Goal: Register for event/course

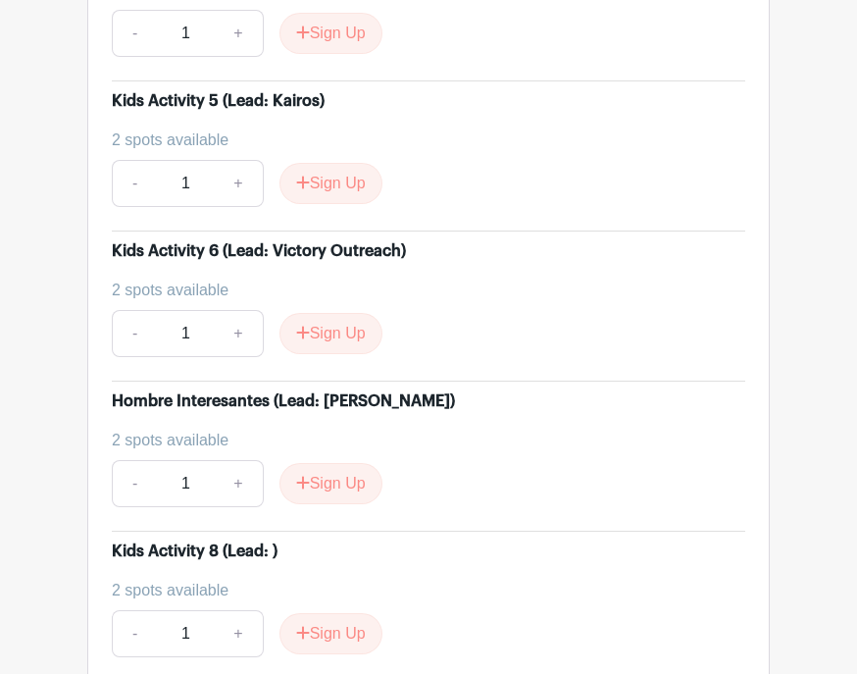
scroll to position [6856, 0]
click at [327, 204] on button "Sign Up" at bounding box center [330, 183] width 103 height 41
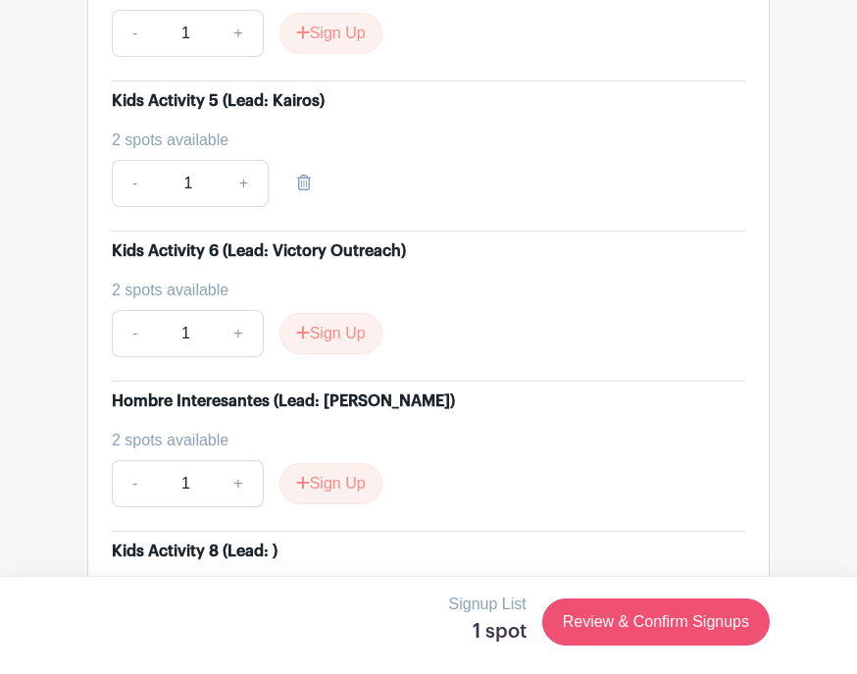
click at [713, 645] on link "Review & Confirm Signups" at bounding box center [655, 621] width 227 height 47
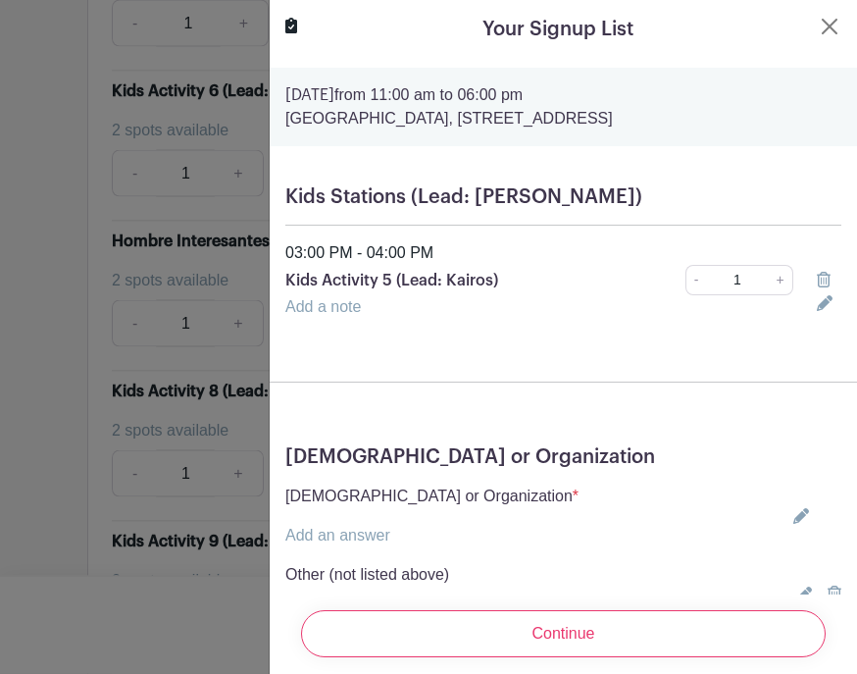
scroll to position [7038, 0]
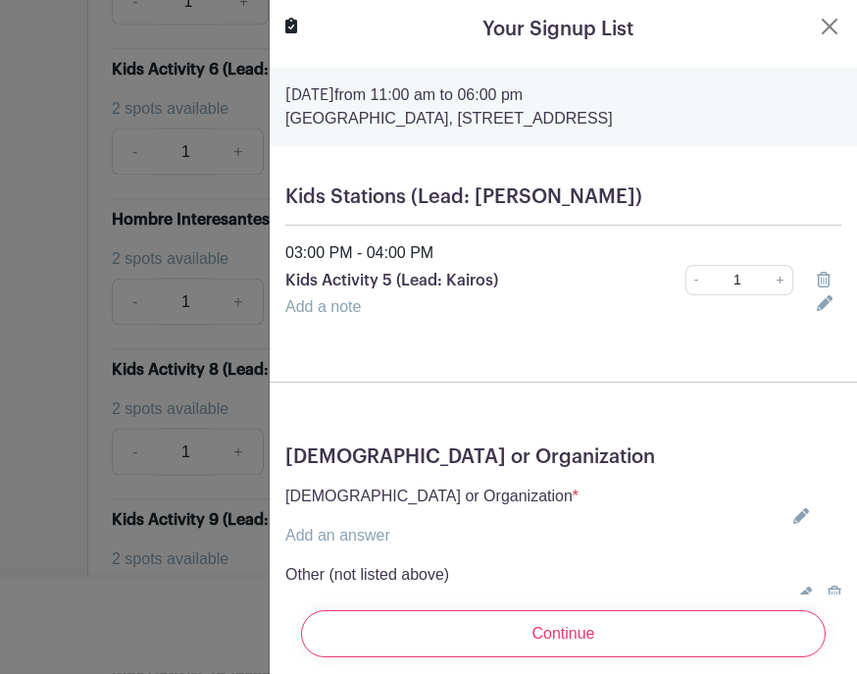
click at [802, 521] on icon at bounding box center [801, 517] width 16 height 16
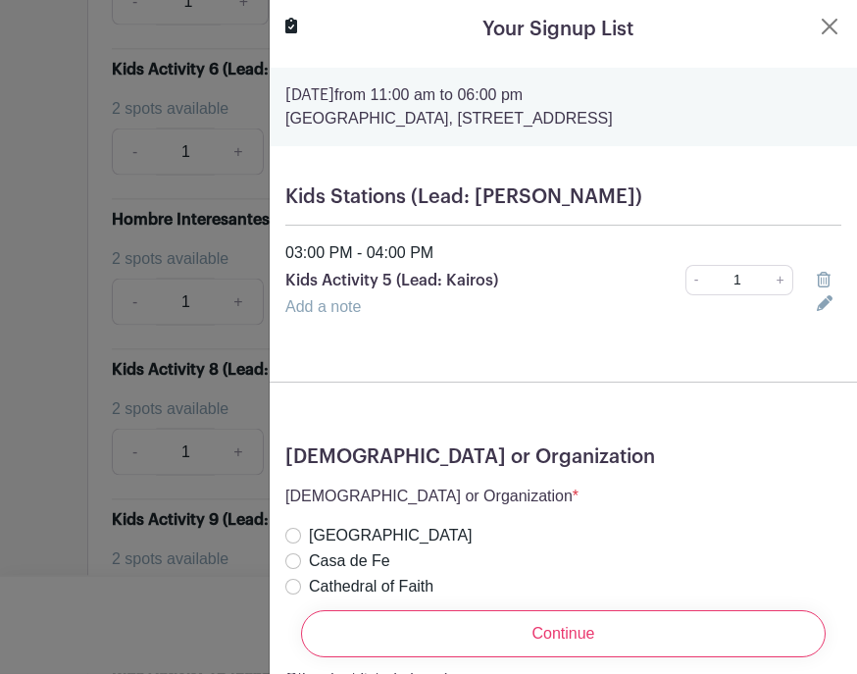
scroll to position [7039, 0]
click at [311, 621] on label "[DEMOGRAPHIC_DATA]" at bounding box center [397, 613] width 176 height 24
radio input "true"
click at [310, 617] on label "[DEMOGRAPHIC_DATA]" at bounding box center [397, 613] width 176 height 24
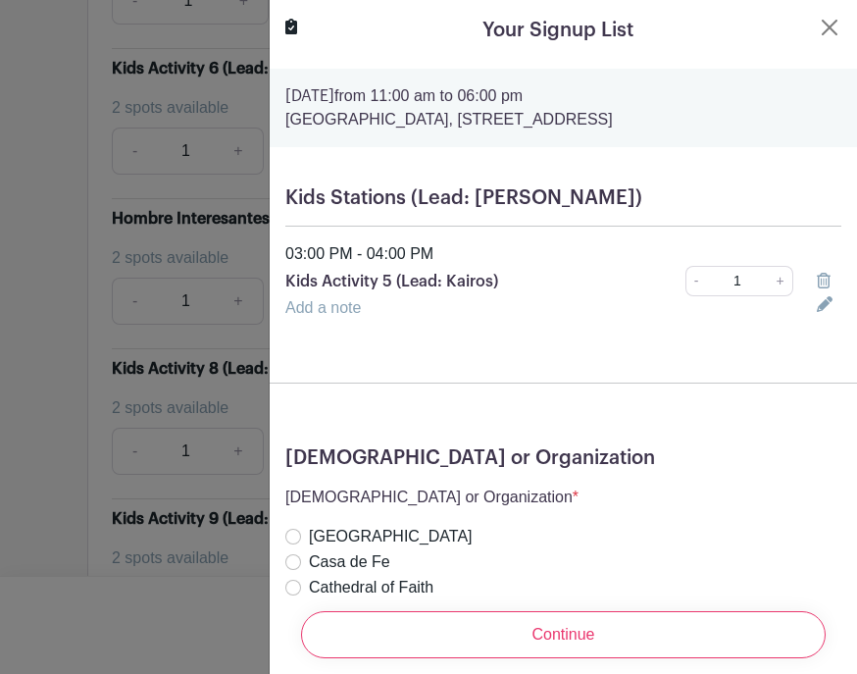
click at [297, 620] on input "[DEMOGRAPHIC_DATA]" at bounding box center [293, 613] width 16 height 16
radio input "true"
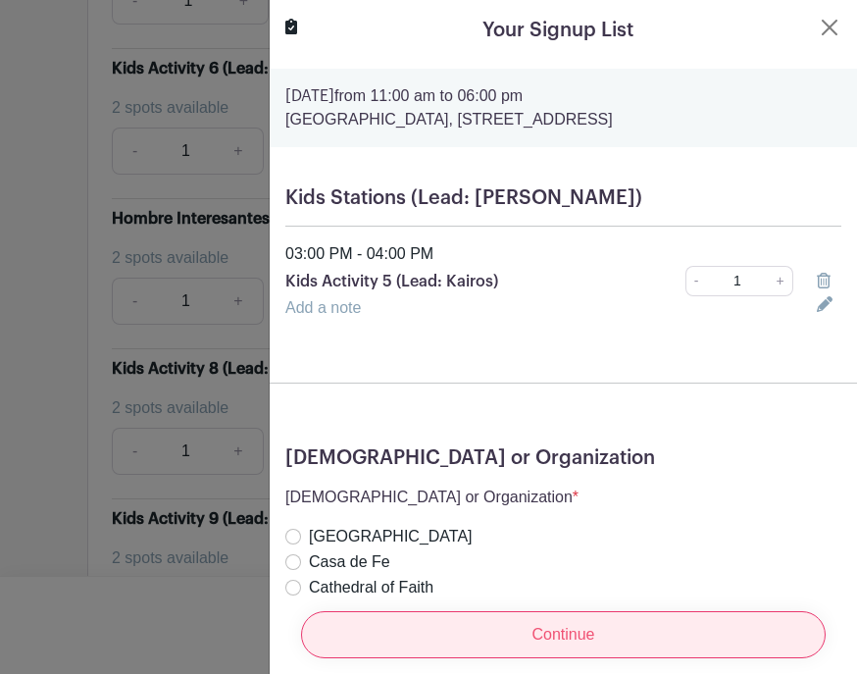
click at [540, 658] on input "Continue" at bounding box center [563, 634] width 525 height 47
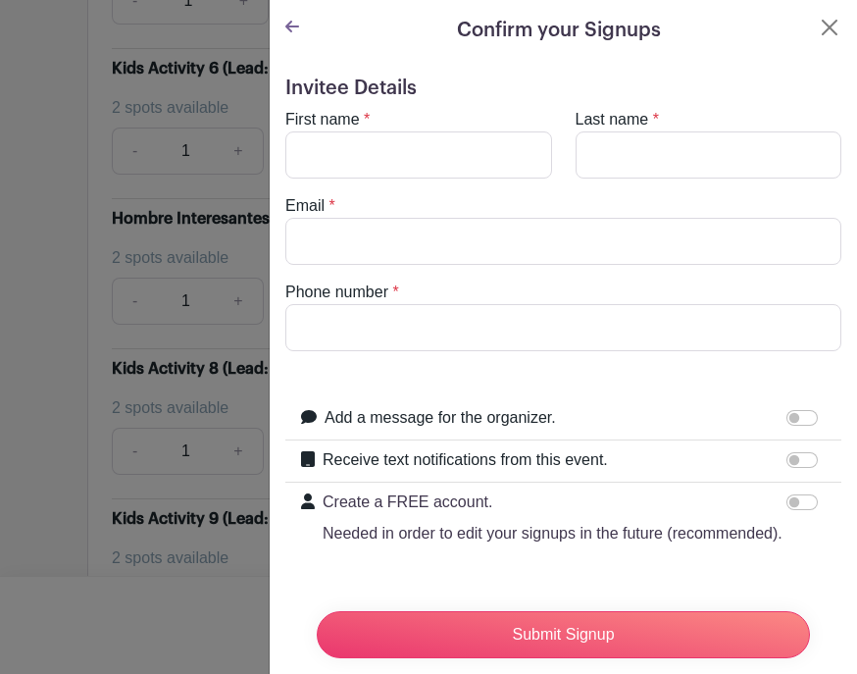
click at [467, 191] on turbo-frame "First name * Last name * Email * Phone number *" at bounding box center [563, 229] width 556 height 243
click at [438, 156] on input "First name" at bounding box center [418, 154] width 267 height 47
type input "[PERSON_NAME]"
click at [660, 159] on input "Last name" at bounding box center [709, 154] width 267 height 47
type input "[PERSON_NAME]"
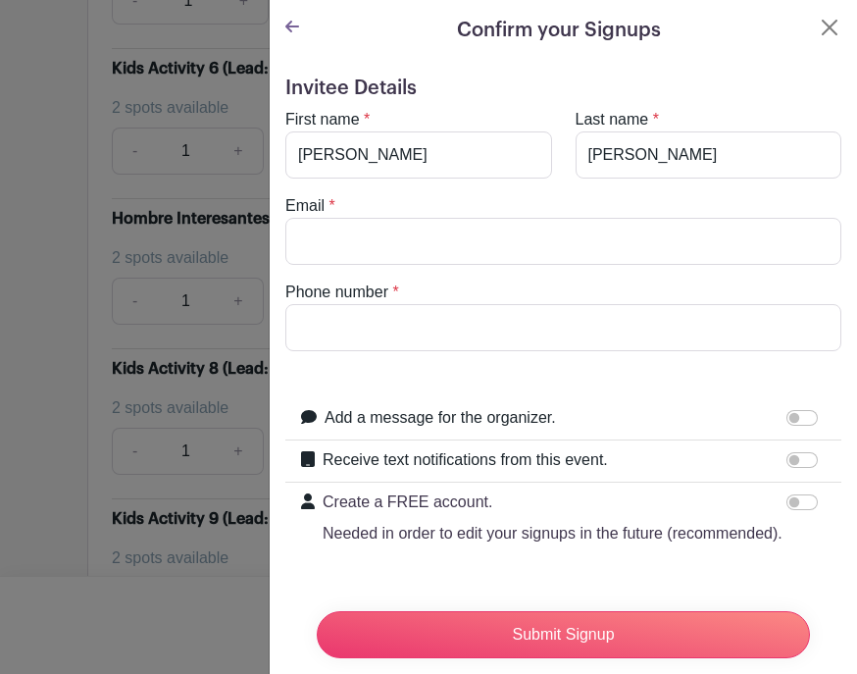
click at [507, 226] on input "Email" at bounding box center [563, 241] width 556 height 47
click at [804, 466] on input "Receive text notifications from this event." at bounding box center [801, 460] width 31 height 16
checkbox input "true"
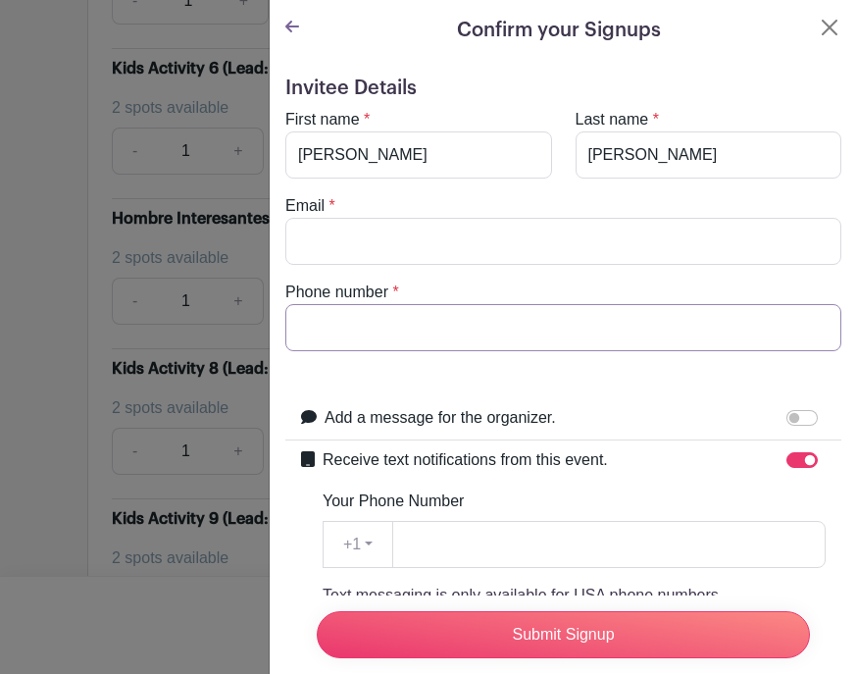
click at [464, 330] on input "Phone number" at bounding box center [563, 327] width 556 height 47
click at [325, 235] on input "Email" at bounding box center [563, 241] width 556 height 47
type input "[EMAIL_ADDRESS][DOMAIN_NAME]"
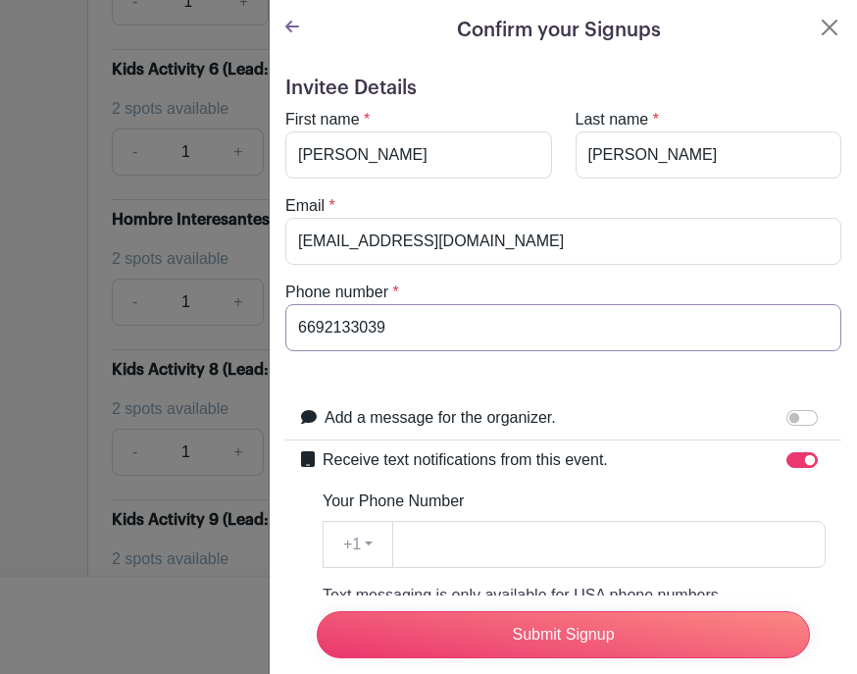
type input "6692133039"
click at [492, 549] on input "Your Phone Number" at bounding box center [608, 544] width 433 height 47
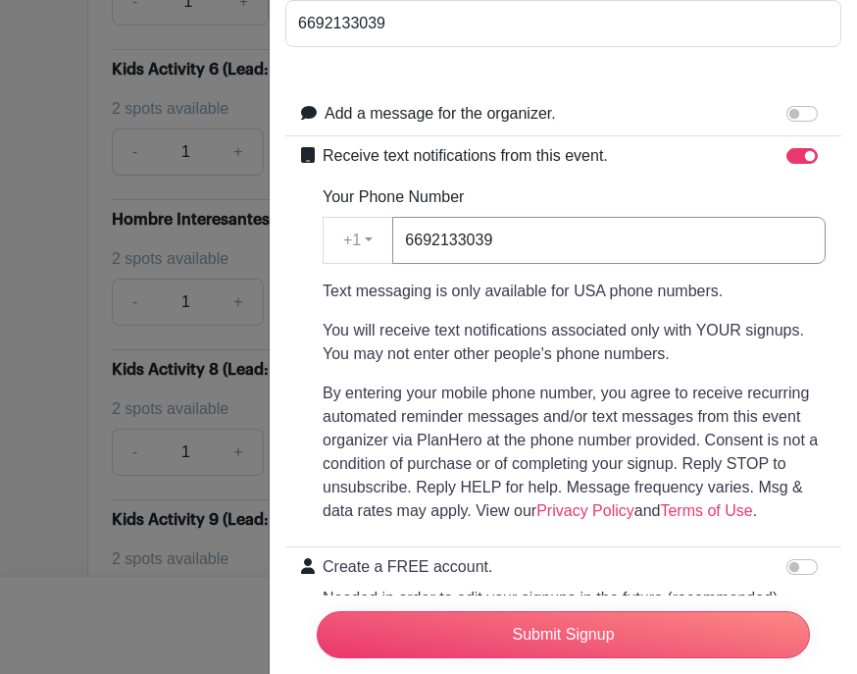
scroll to position [303, 0]
type input "6692133039"
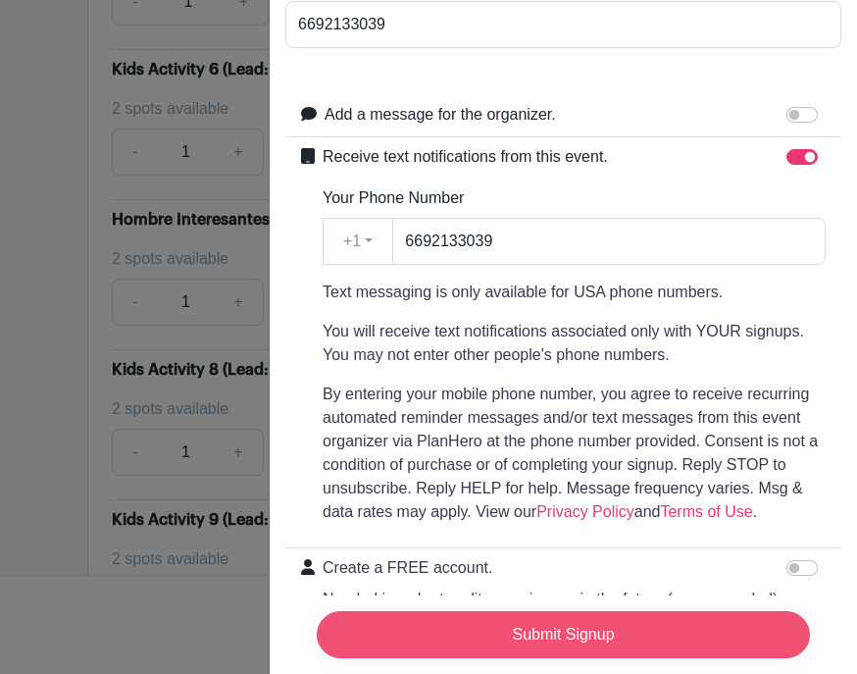
click at [780, 658] on input "Submit Signup" at bounding box center [563, 634] width 493 height 47
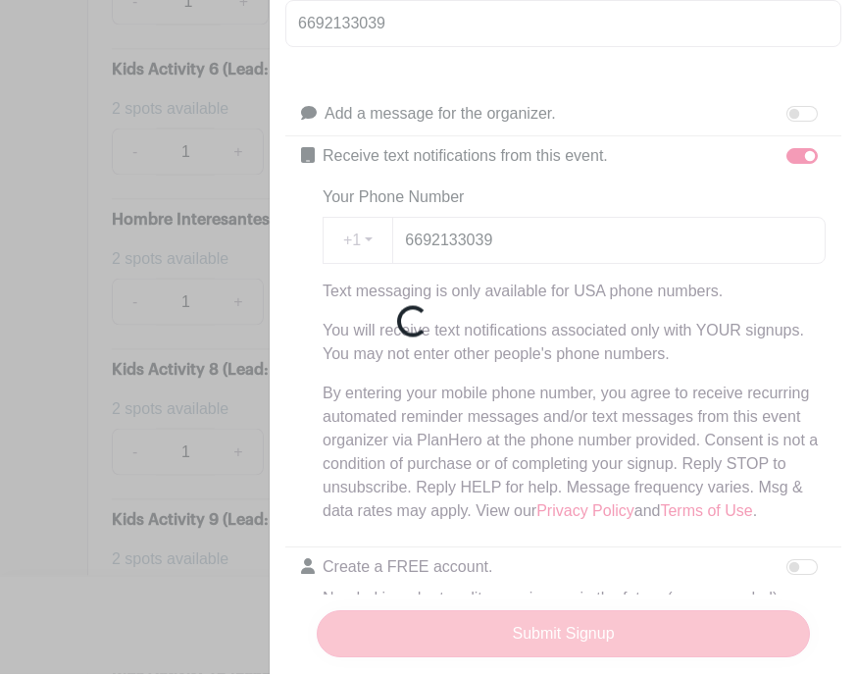
scroll to position [7039, 0]
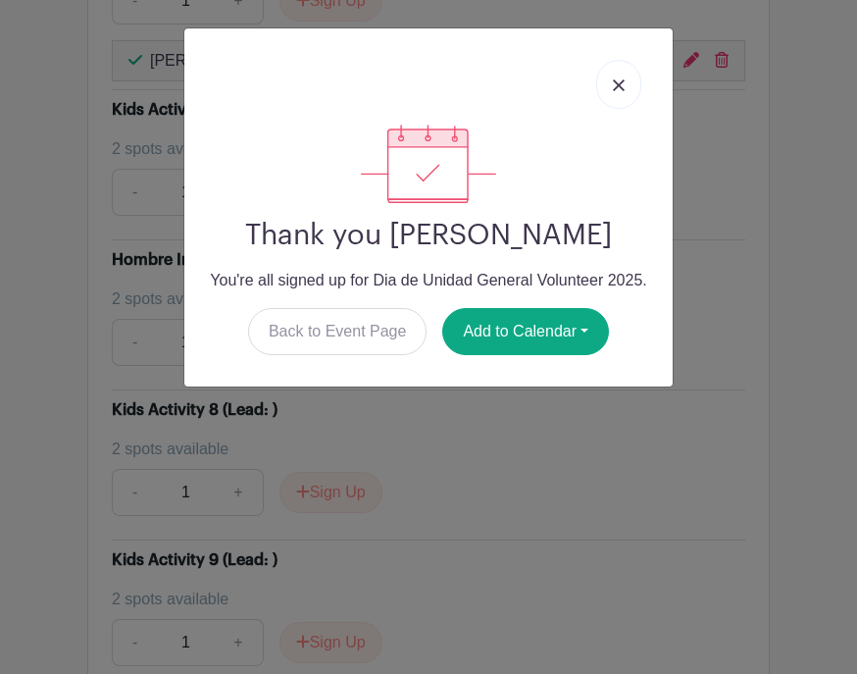
click at [643, 73] on div at bounding box center [428, 84] width 457 height 80
click at [633, 76] on link at bounding box center [618, 84] width 45 height 49
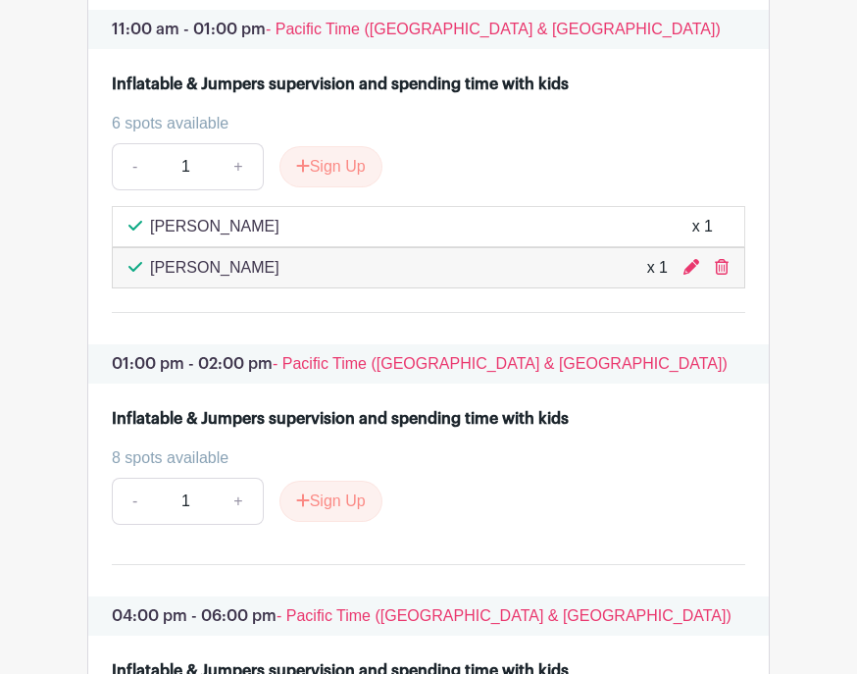
scroll to position [3272, 0]
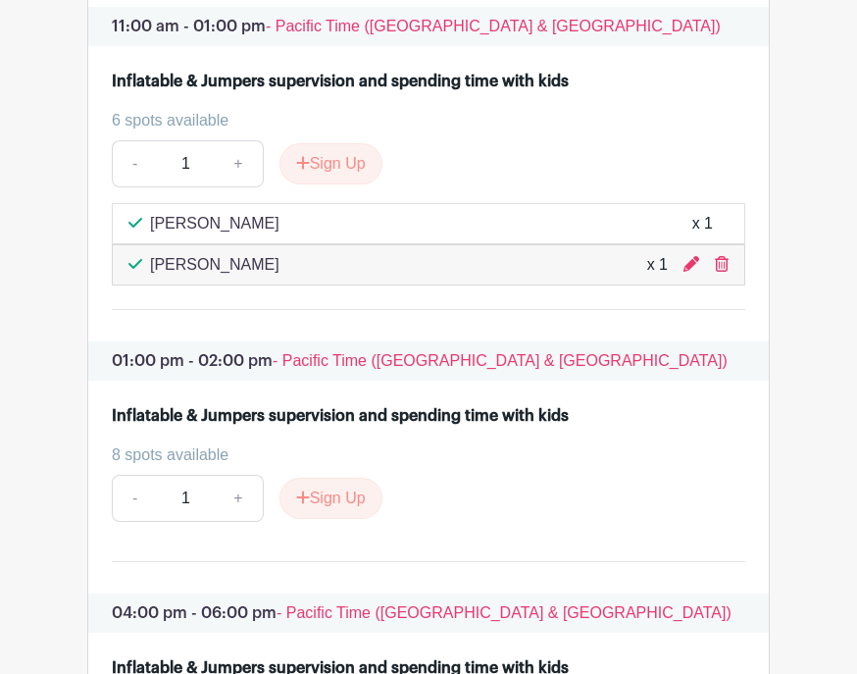
click at [121, 499] on div "8 spots available - 1 + Sign Up" at bounding box center [428, 483] width 633 height 78
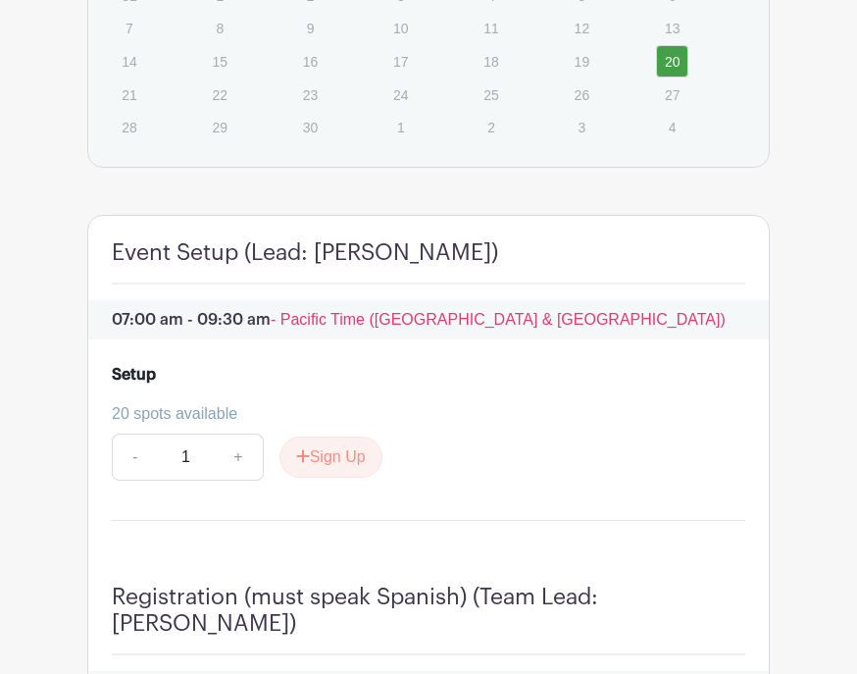
scroll to position [1909, 0]
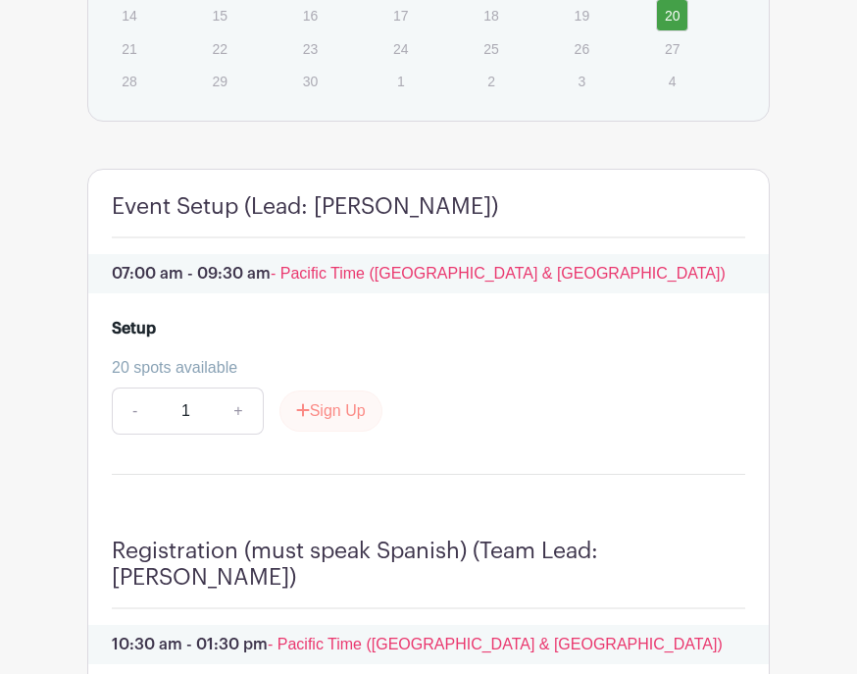
click at [325, 431] on button "Sign Up" at bounding box center [330, 410] width 103 height 41
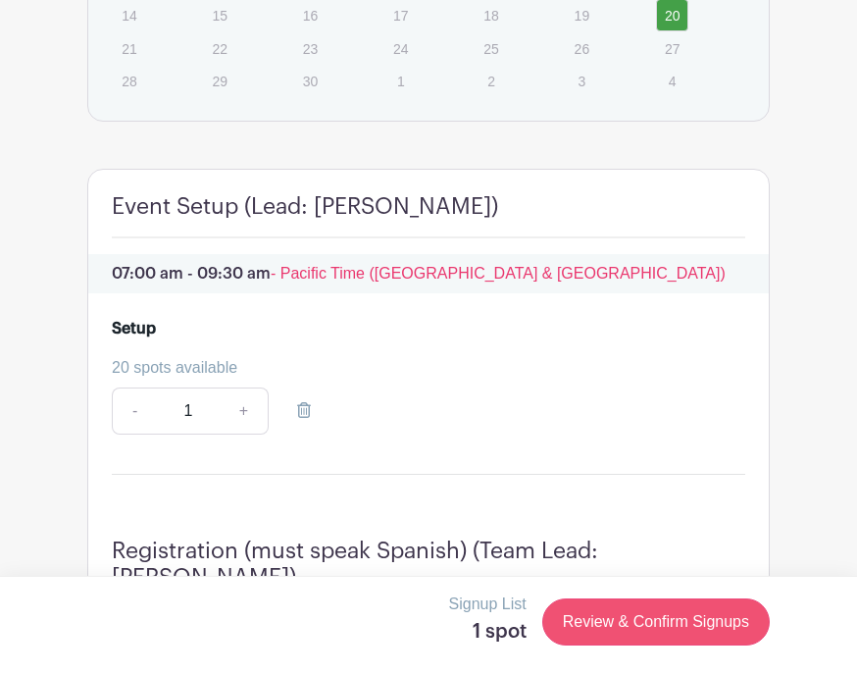
click at [724, 645] on link "Review & Confirm Signups" at bounding box center [655, 621] width 227 height 47
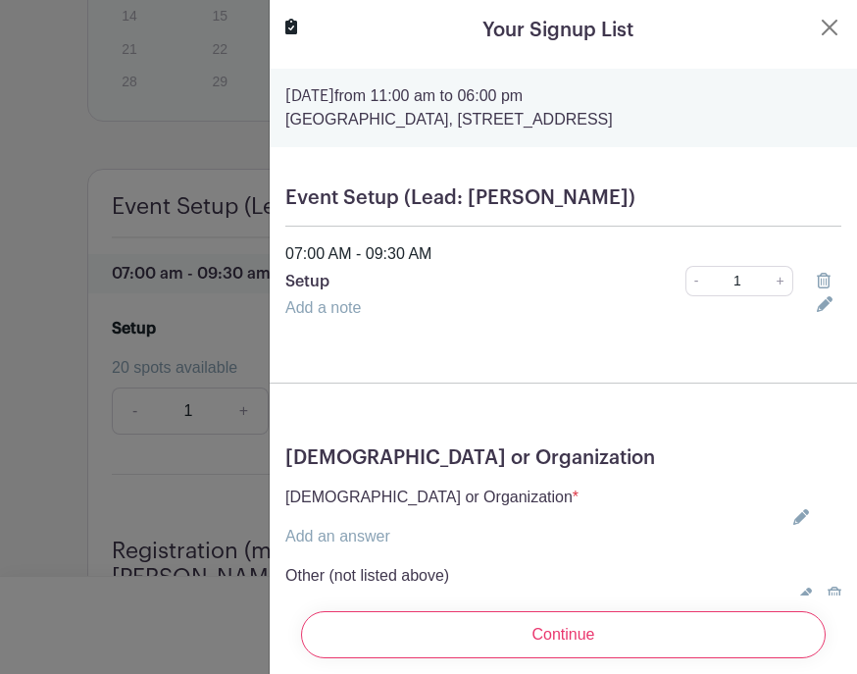
click at [804, 512] on icon at bounding box center [801, 517] width 16 height 16
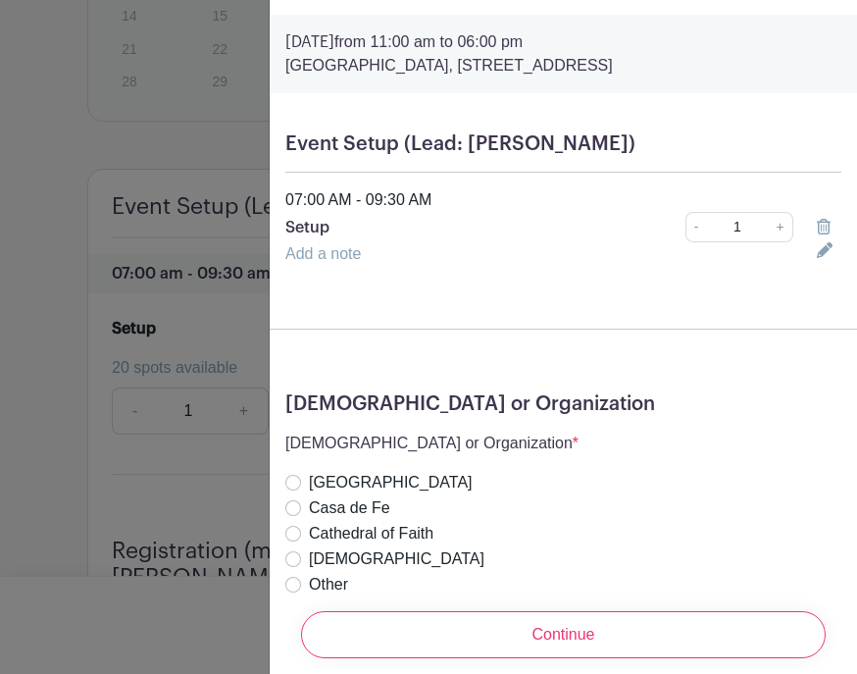
scroll to position [57, 0]
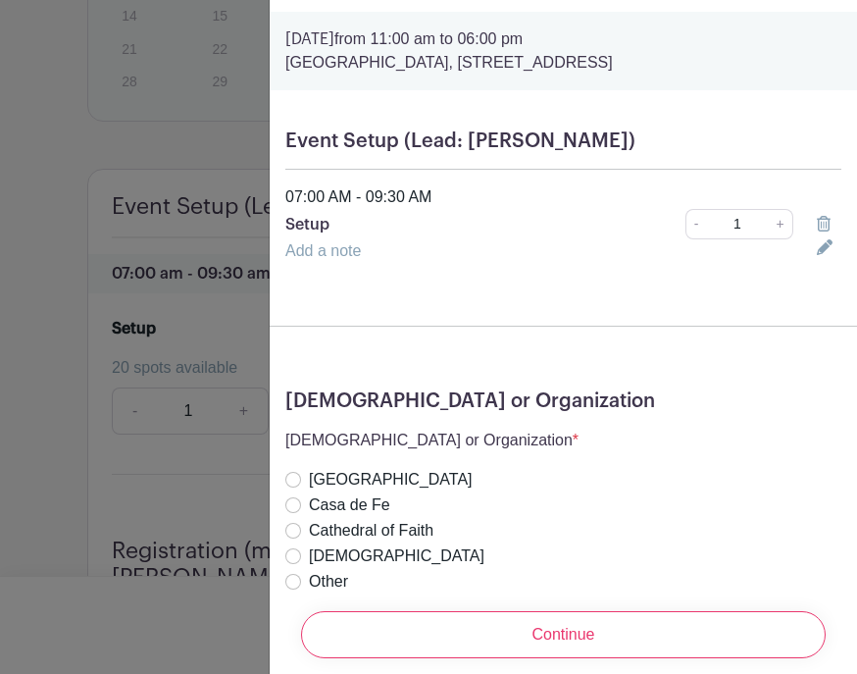
click at [292, 558] on input "[DEMOGRAPHIC_DATA]" at bounding box center [293, 556] width 16 height 16
radio input "true"
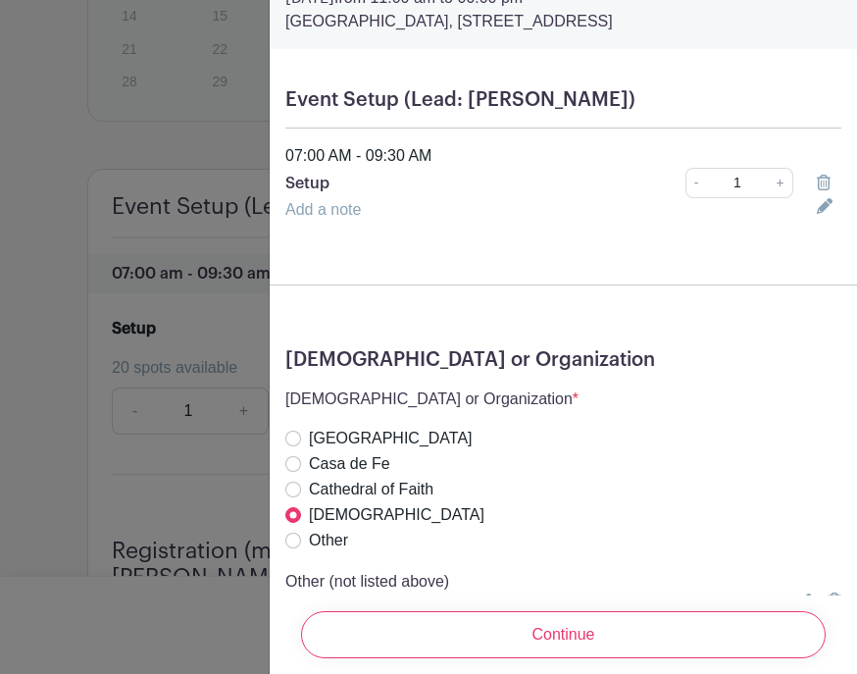
scroll to position [97, 0]
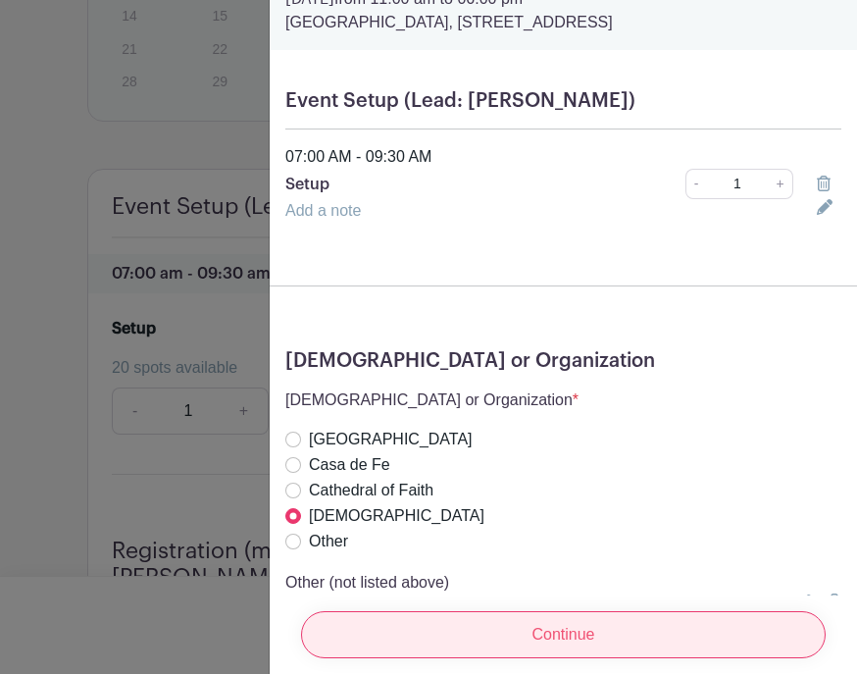
click at [738, 658] on input "Continue" at bounding box center [563, 634] width 525 height 47
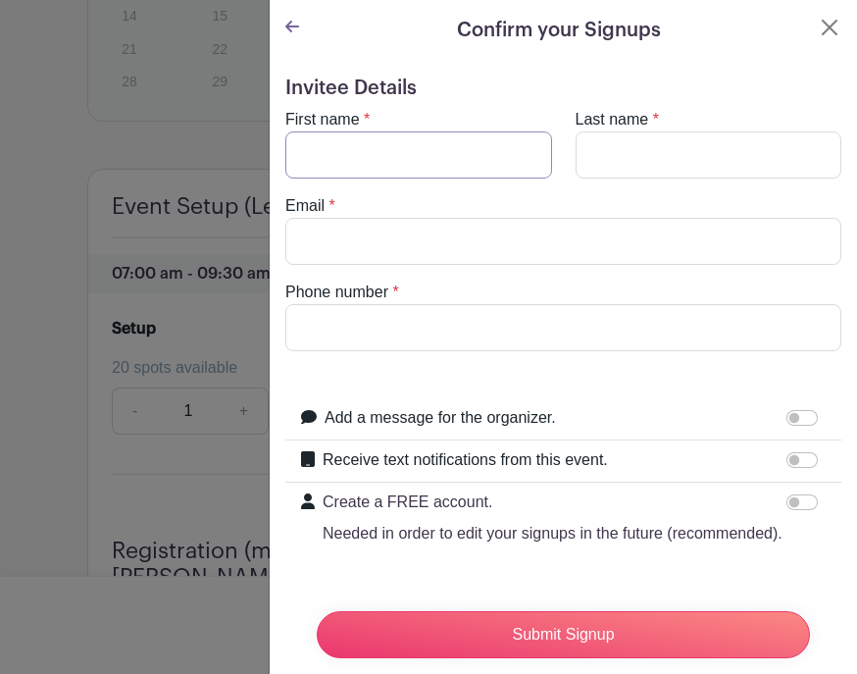
click at [472, 151] on input "First name" at bounding box center [418, 154] width 267 height 47
type input "[PERSON_NAME]"
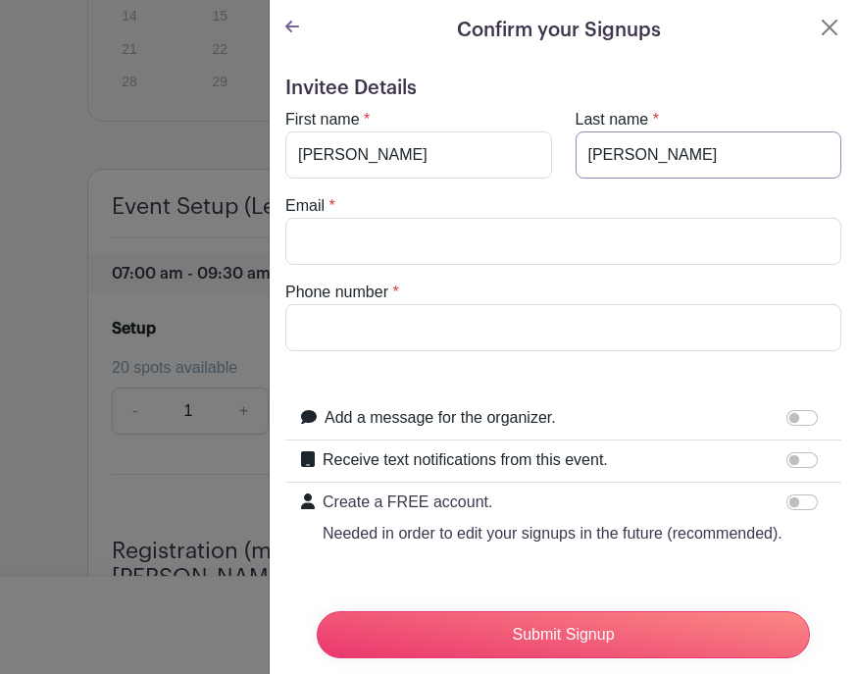
type input "[PERSON_NAME]"
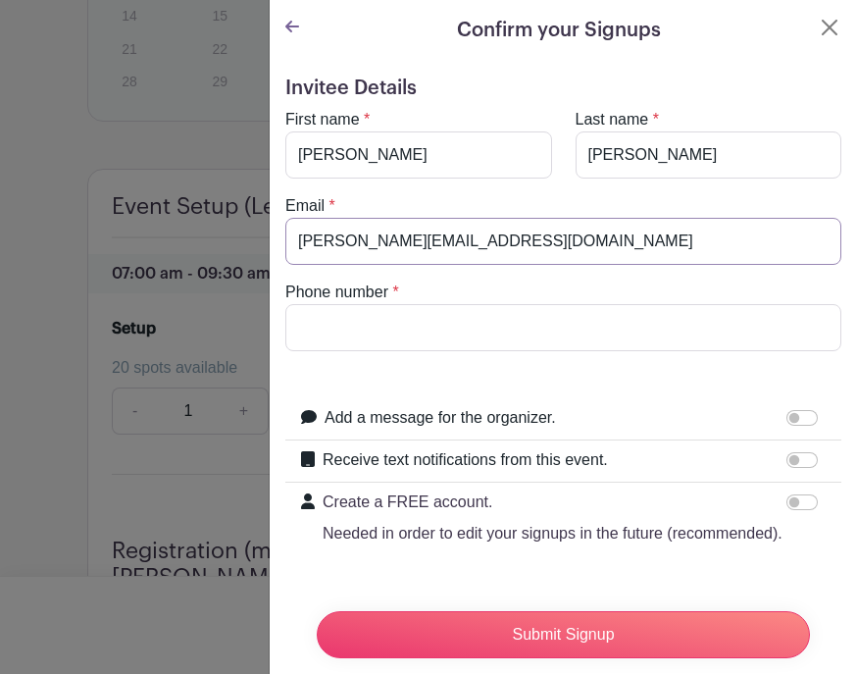
type input "[PERSON_NAME][EMAIL_ADDRESS][DOMAIN_NAME]"
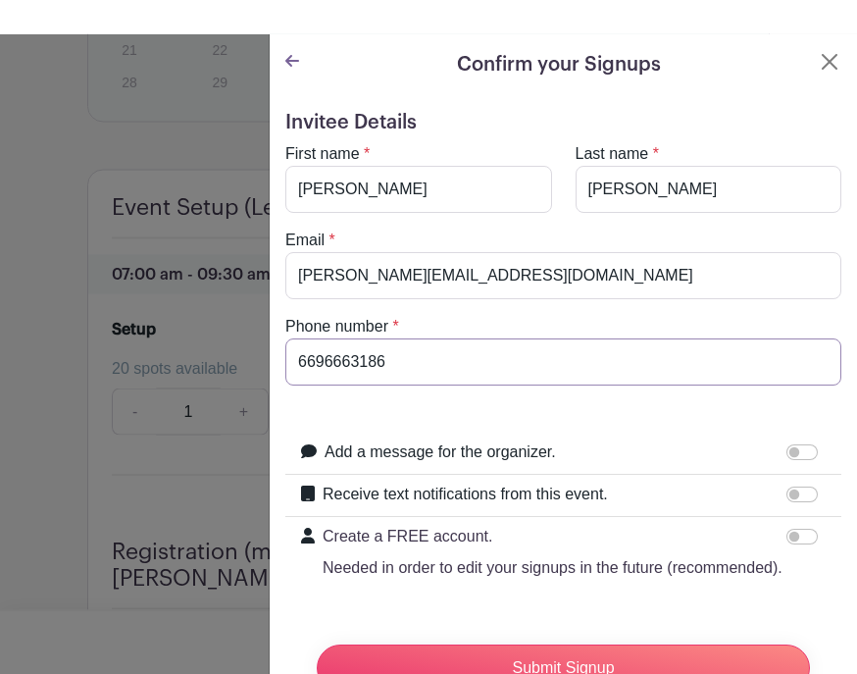
scroll to position [1943, 0]
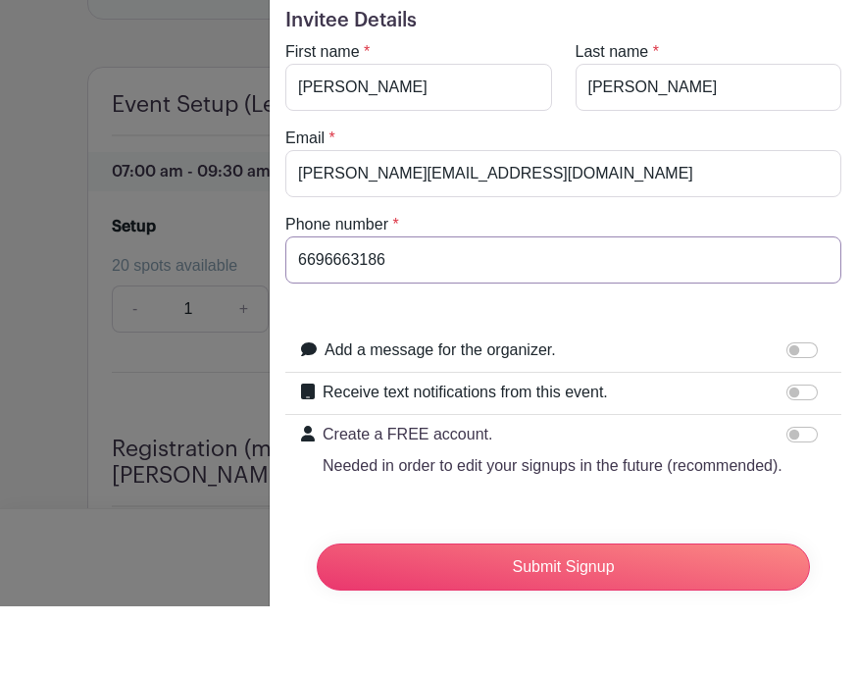
type input "6696663186"
click at [800, 452] on input "Receive text notifications from this event." at bounding box center [801, 460] width 31 height 16
checkbox input "true"
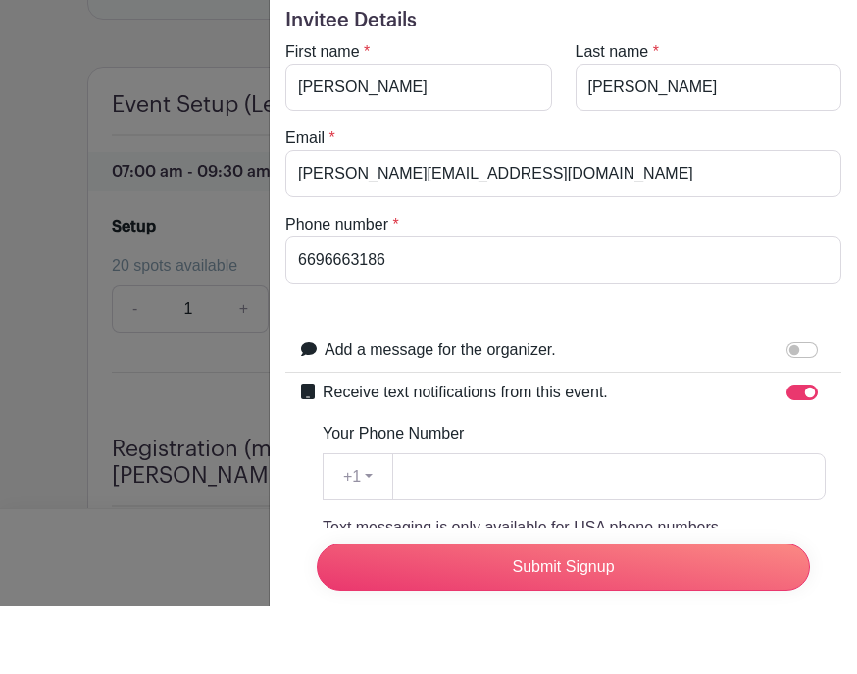
scroll to position [2011, 0]
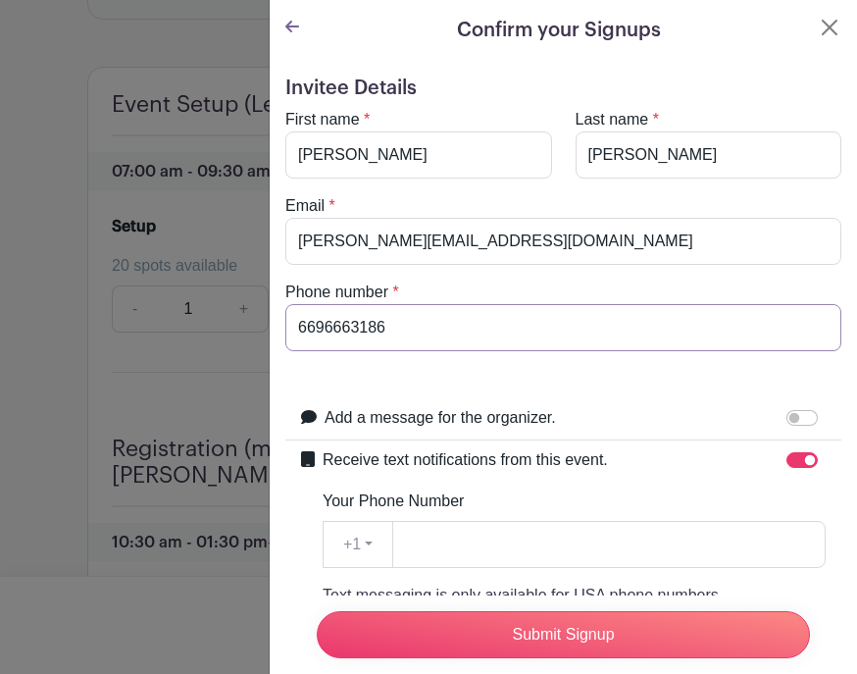
click at [399, 327] on input "6696663186" at bounding box center [563, 327] width 556 height 47
click at [436, 543] on input "Your Phone Number" at bounding box center [608, 544] width 433 height 47
click at [419, 554] on input "Your Phone Number" at bounding box center [608, 544] width 433 height 47
click at [412, 548] on input "Your Phone Number" at bounding box center [608, 544] width 433 height 47
paste input "6696663186"
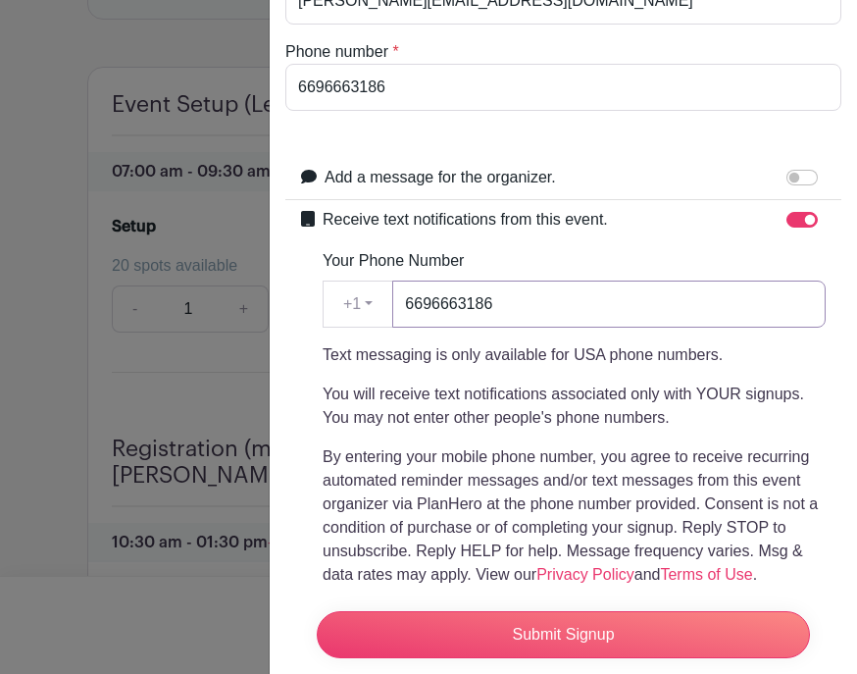
scroll to position [239, 0]
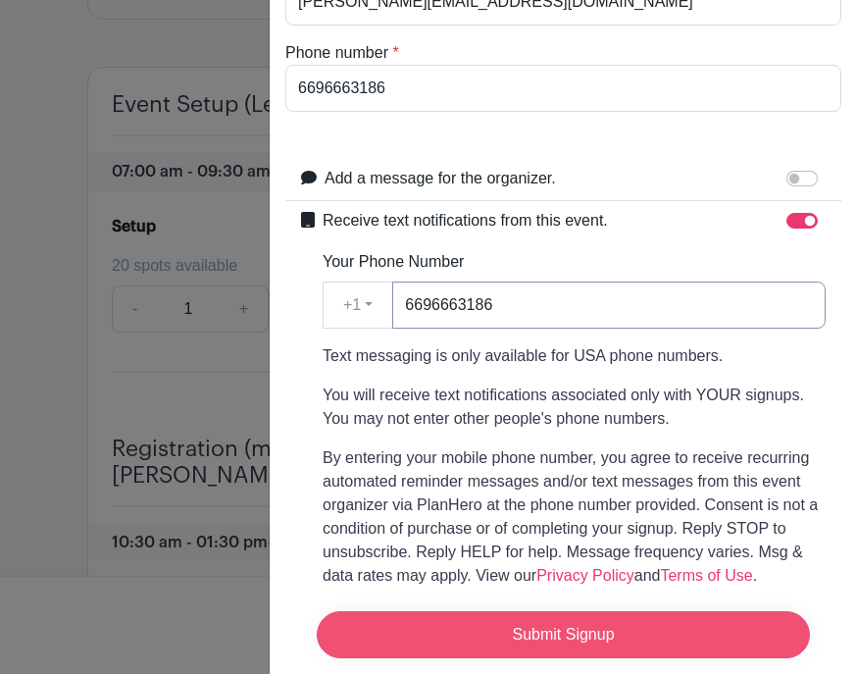
type input "6696663186"
click at [779, 658] on input "Submit Signup" at bounding box center [563, 634] width 493 height 47
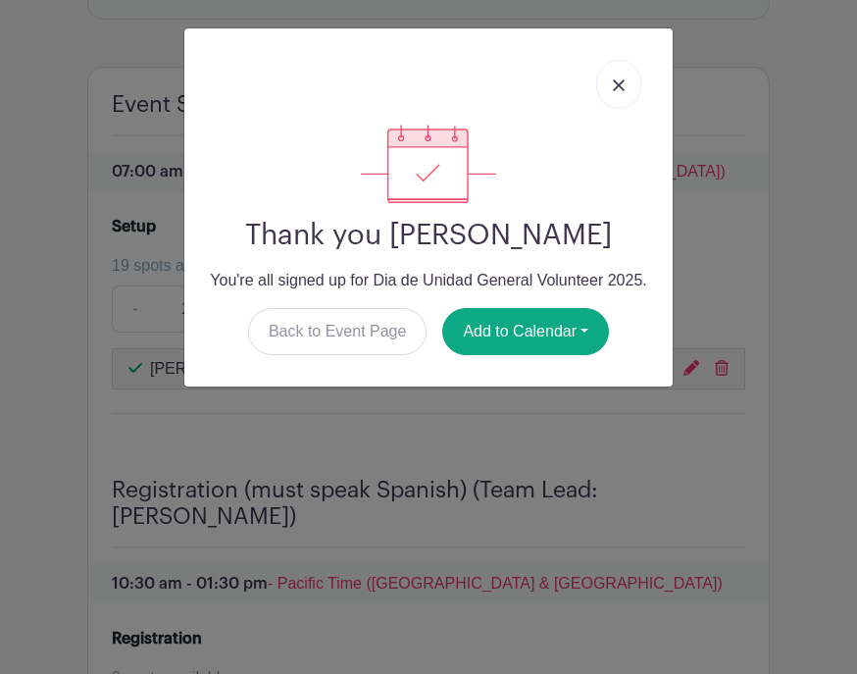
click at [624, 80] on img at bounding box center [619, 85] width 12 height 12
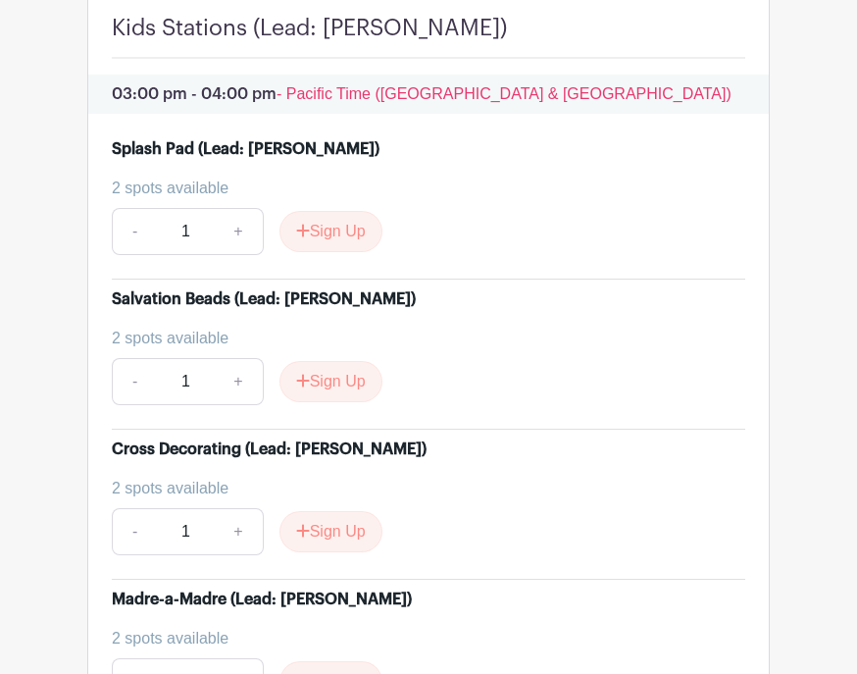
scroll to position [6241, 0]
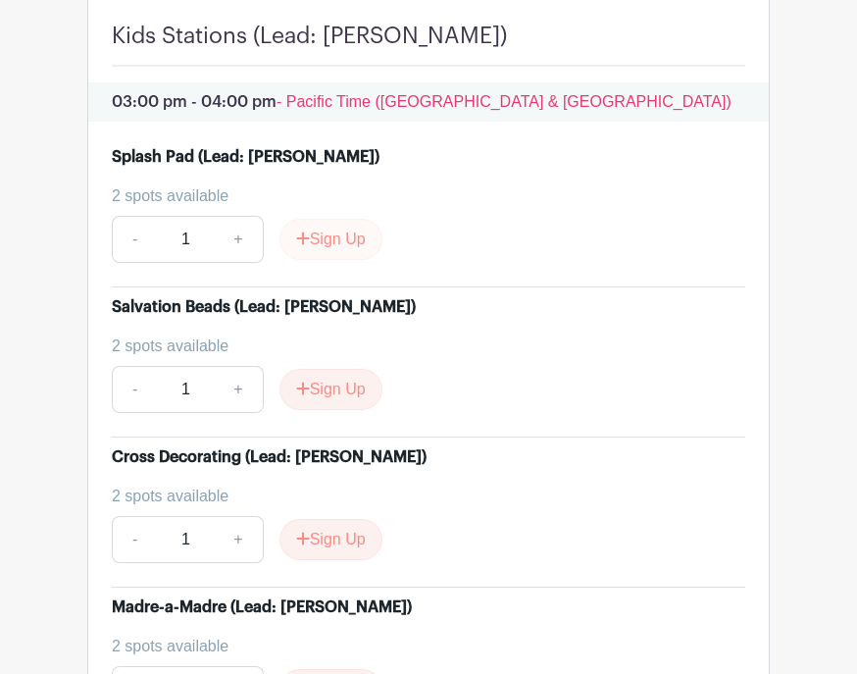
click at [332, 261] on button "Sign Up" at bounding box center [330, 240] width 103 height 41
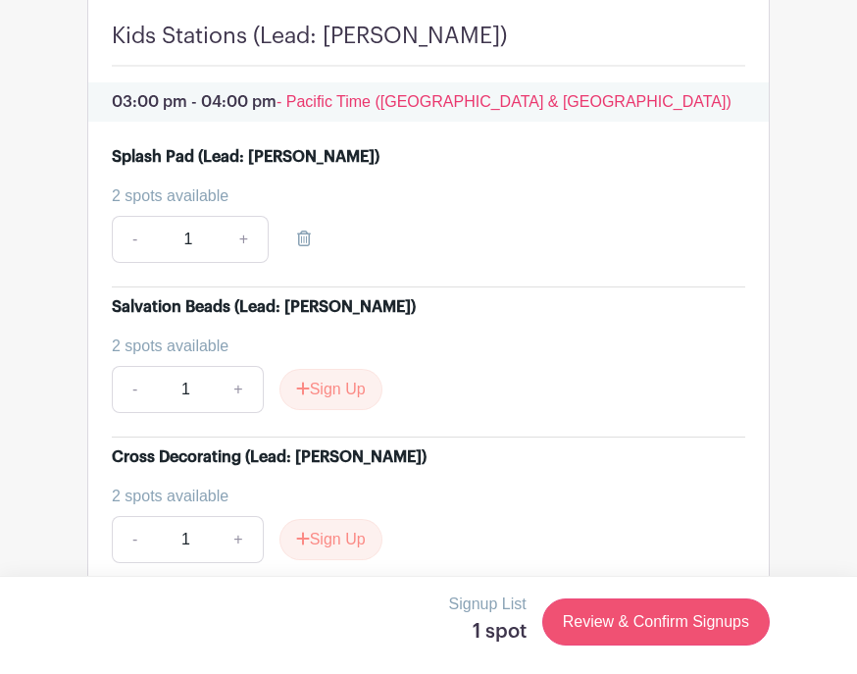
click at [716, 645] on link "Review & Confirm Signups" at bounding box center [655, 621] width 227 height 47
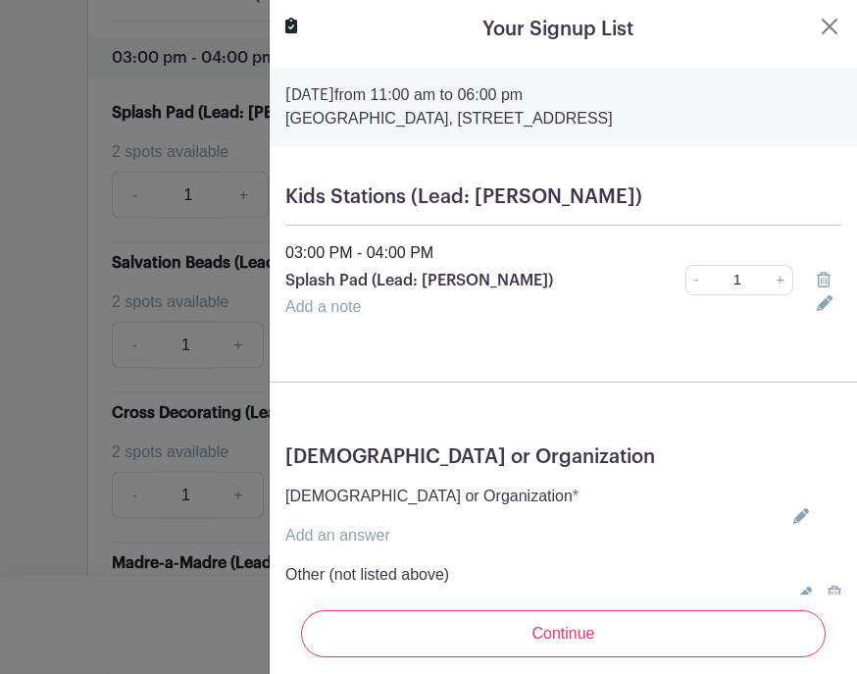
scroll to position [6282, 0]
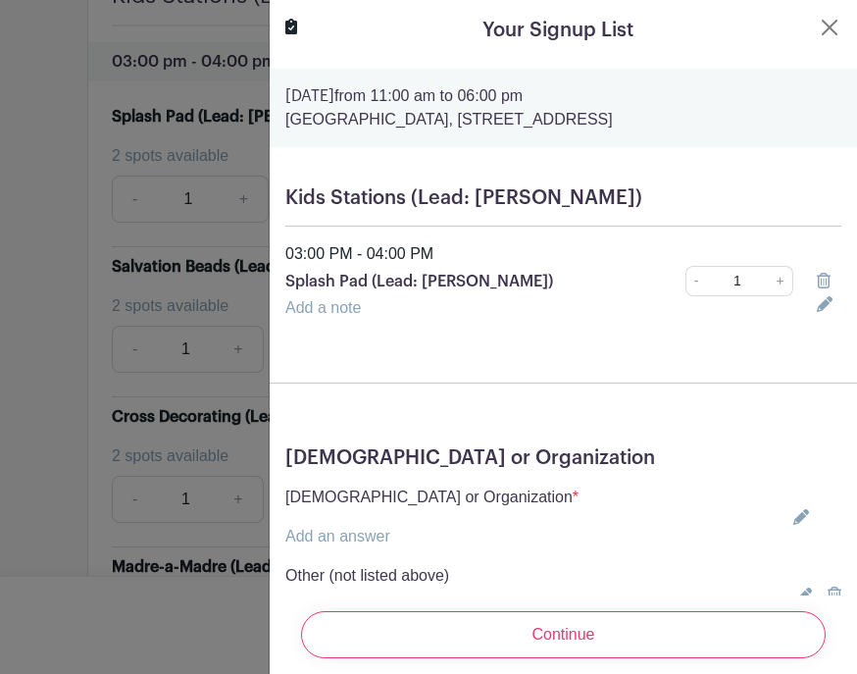
click at [807, 513] on icon at bounding box center [801, 517] width 16 height 16
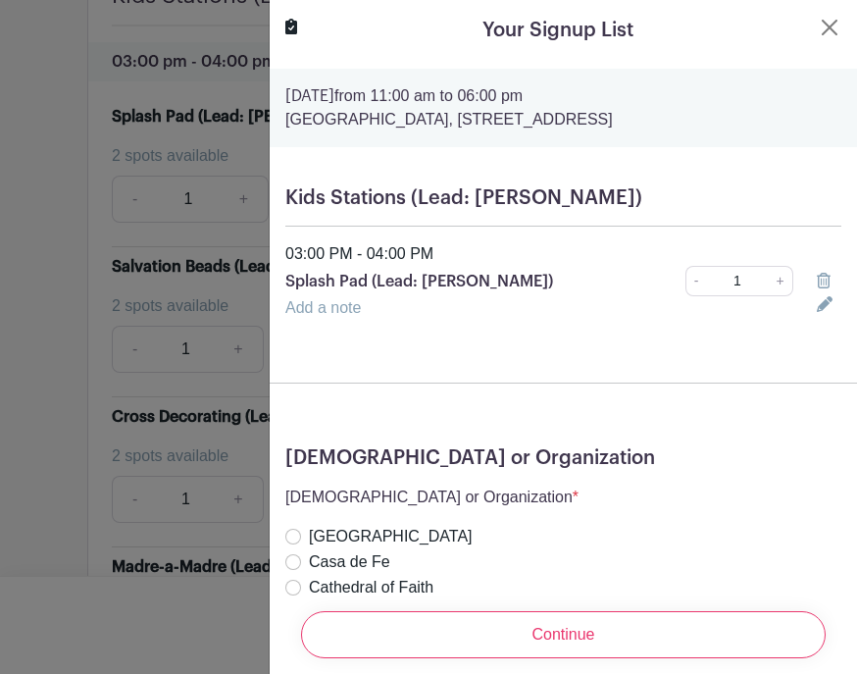
click at [300, 613] on input "[DEMOGRAPHIC_DATA]" at bounding box center [293, 613] width 16 height 16
radio input "true"
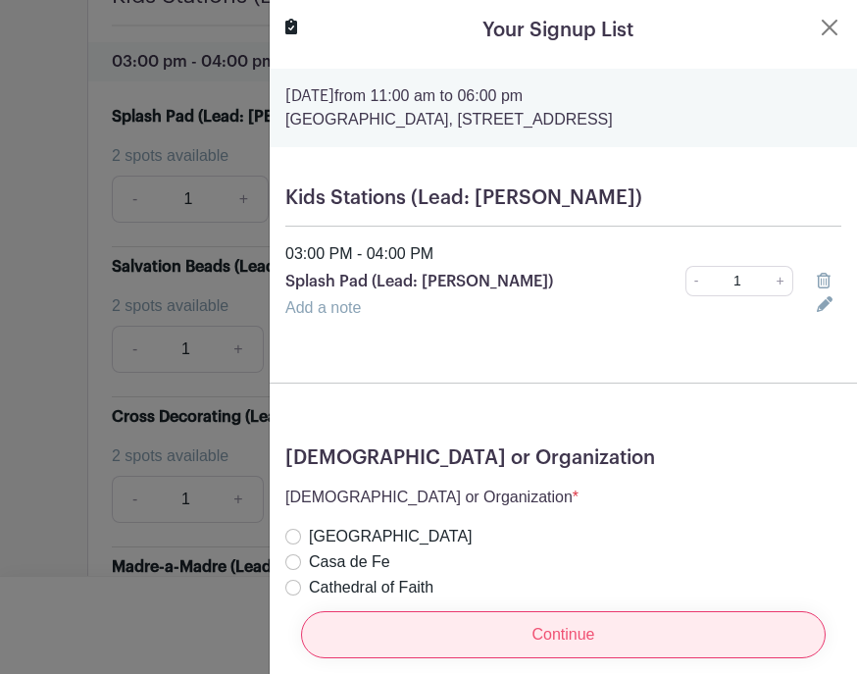
click at [613, 658] on input "Continue" at bounding box center [563, 634] width 525 height 47
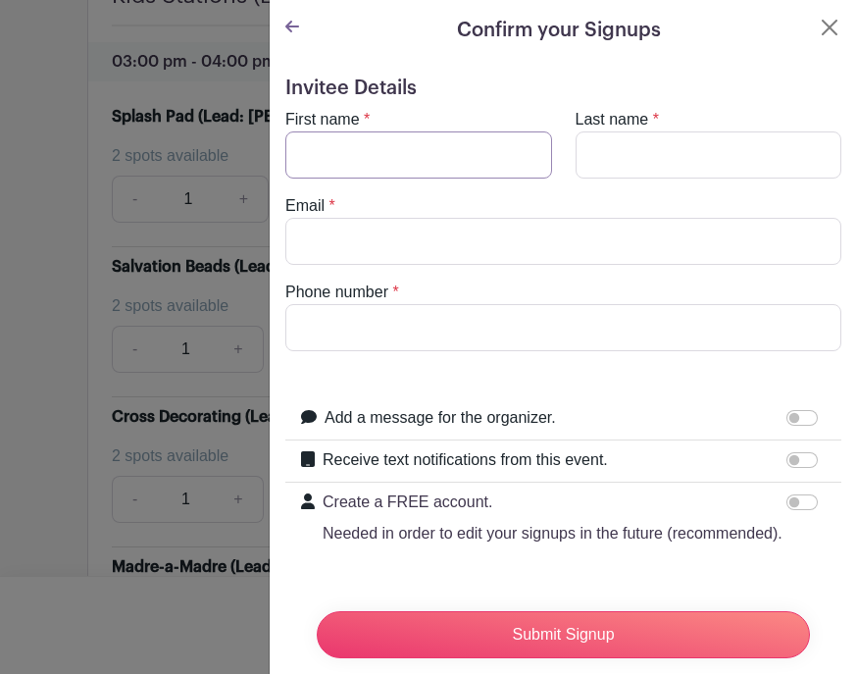
click at [382, 134] on input "First name" at bounding box center [418, 154] width 267 height 47
type input "SIRLY"
click at [652, 154] on input "Last name" at bounding box center [709, 154] width 267 height 47
type input "[PERSON_NAME]"
click at [360, 262] on input "Email" at bounding box center [563, 241] width 556 height 47
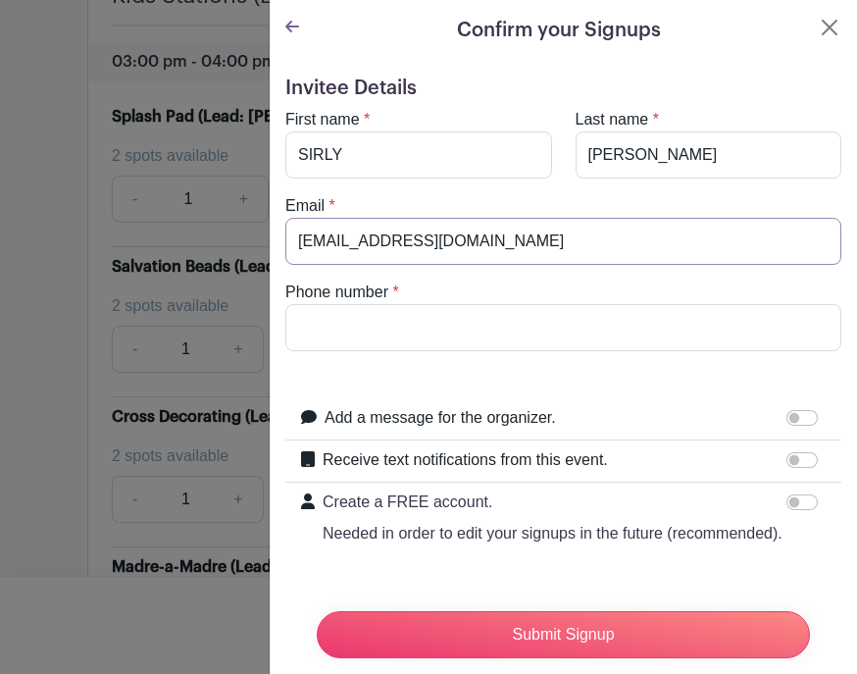
type input "[EMAIL_ADDRESS][DOMAIN_NAME]"
click at [442, 306] on input "Phone number" at bounding box center [563, 327] width 556 height 47
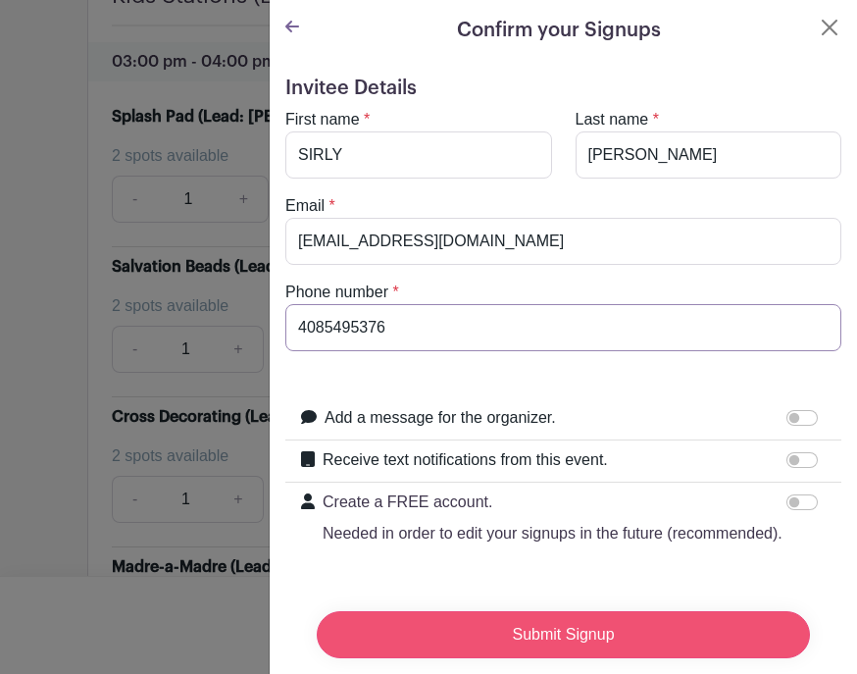
type input "4085495376"
click at [656, 647] on input "Submit Signup" at bounding box center [563, 634] width 493 height 47
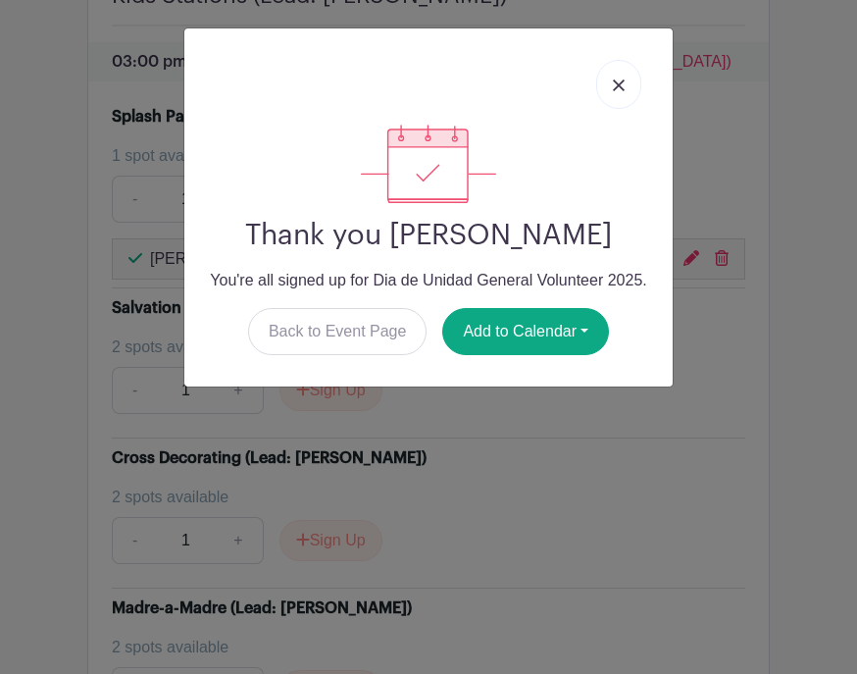
click at [632, 79] on link at bounding box center [618, 84] width 45 height 49
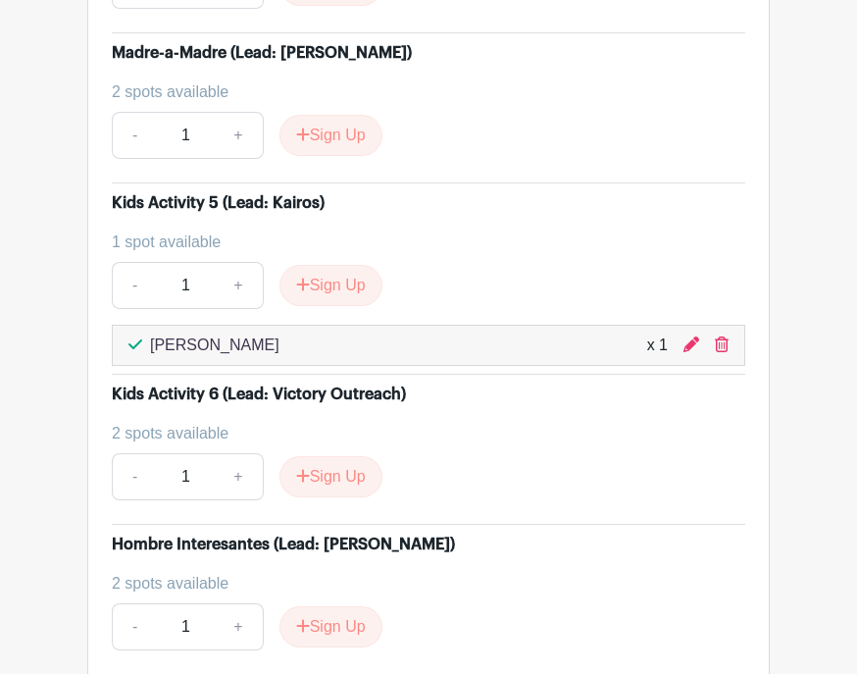
scroll to position [6837, 0]
click at [329, 306] on button "Sign Up" at bounding box center [330, 285] width 103 height 41
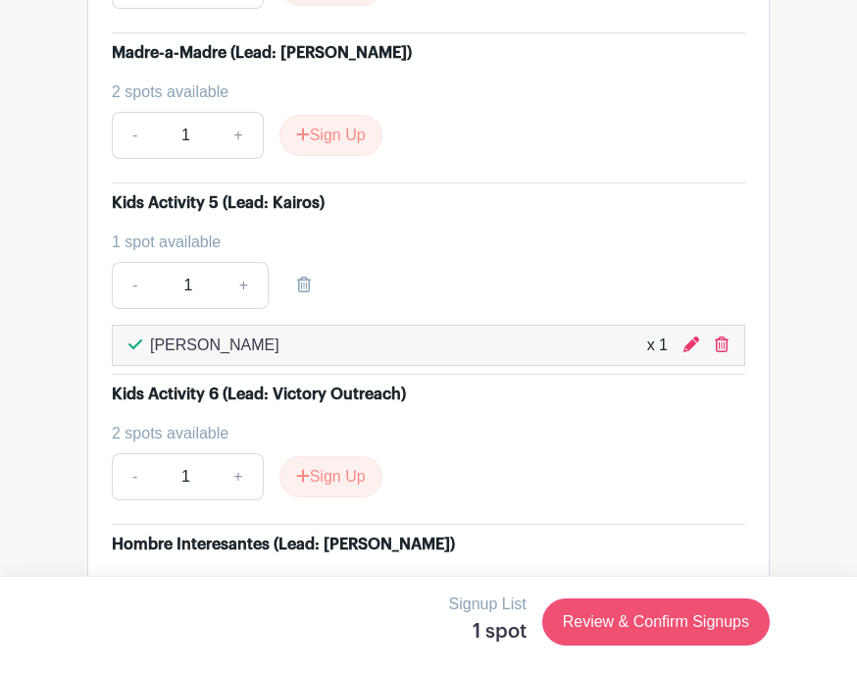
click at [691, 645] on link "Review & Confirm Signups" at bounding box center [655, 621] width 227 height 47
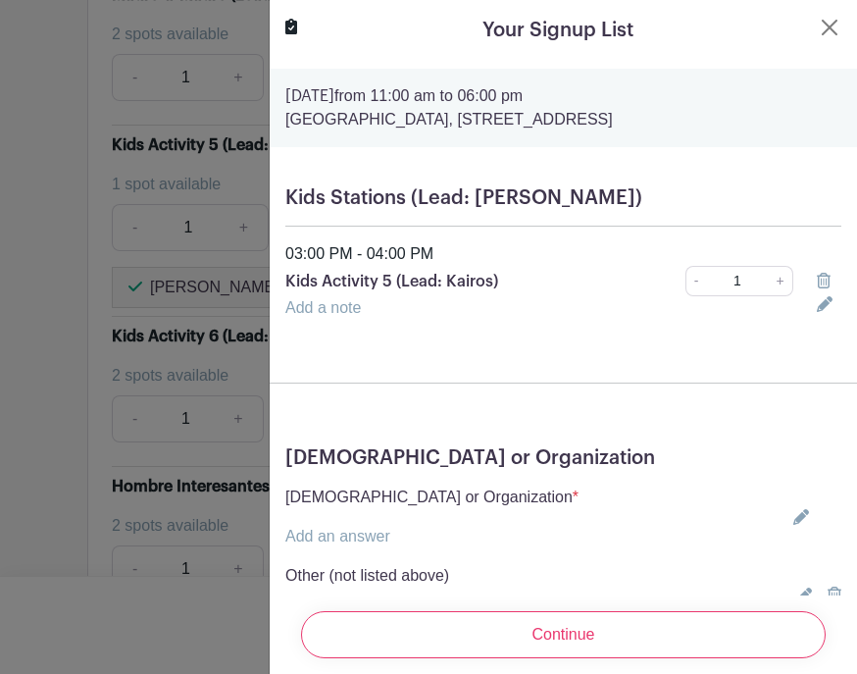
scroll to position [6928, 0]
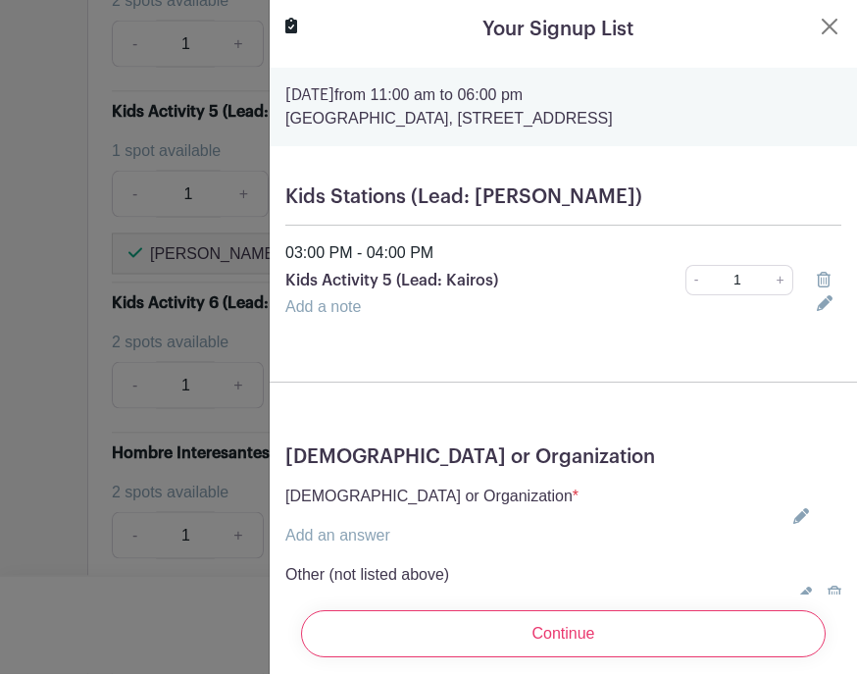
click at [805, 525] on icon at bounding box center [801, 517] width 16 height 16
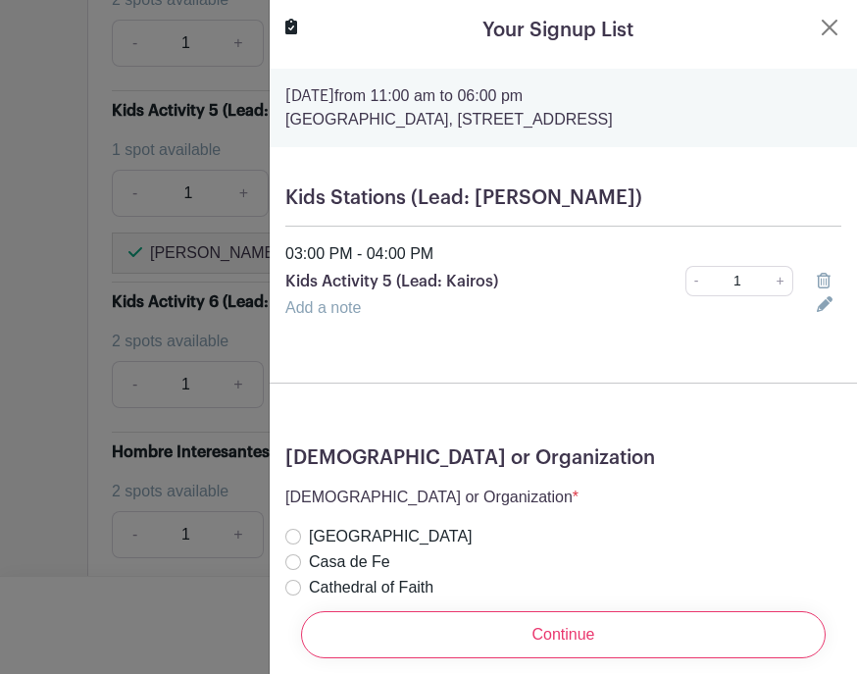
click at [291, 620] on input "[DEMOGRAPHIC_DATA]" at bounding box center [293, 613] width 16 height 16
radio input "true"
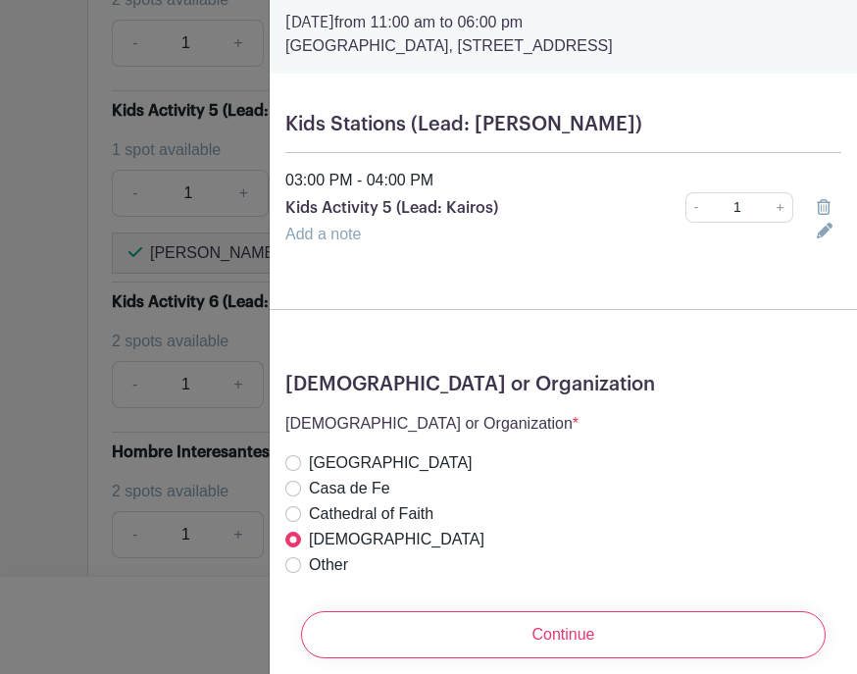
scroll to position [97, 0]
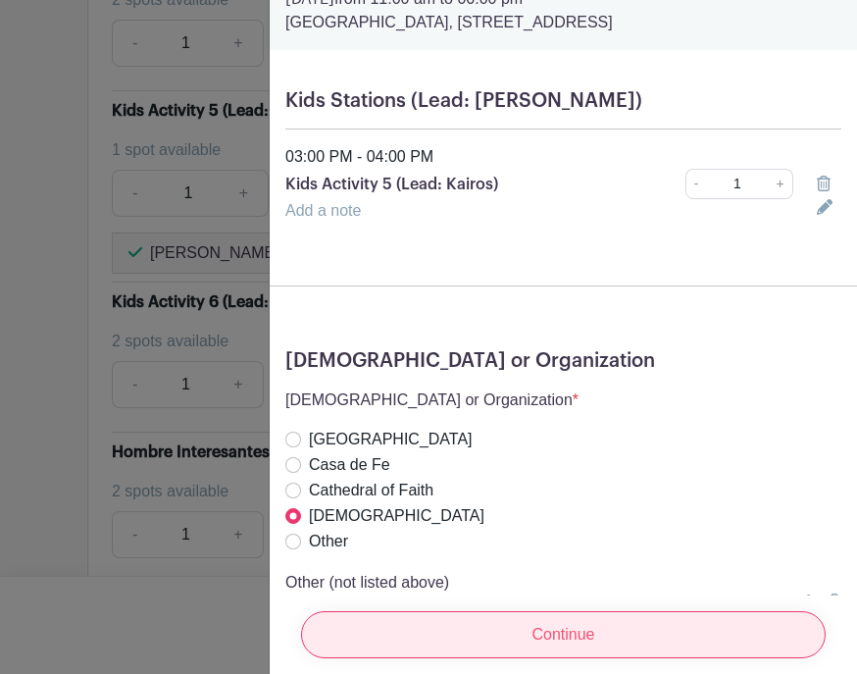
click at [584, 658] on input "Continue" at bounding box center [563, 634] width 525 height 47
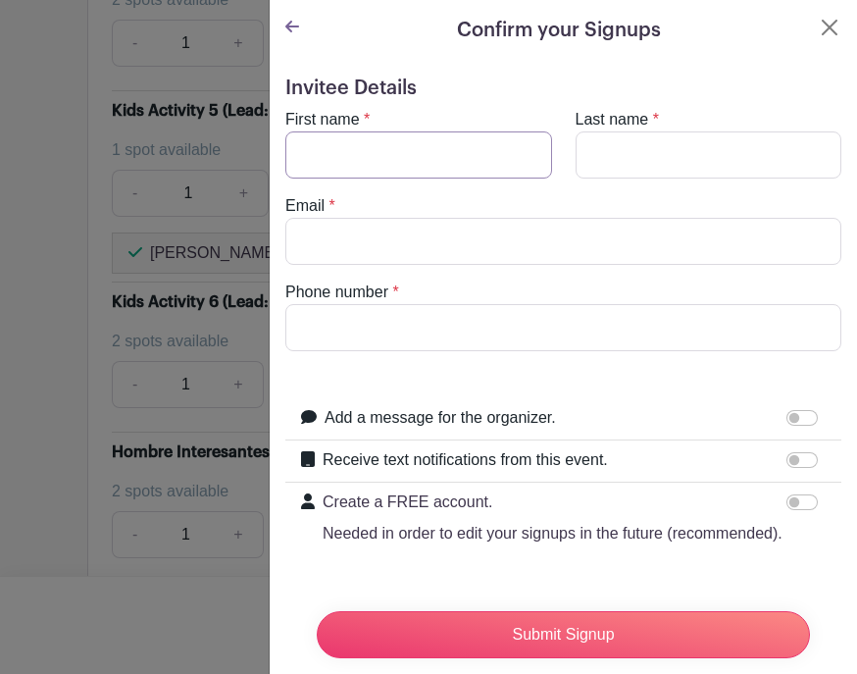
click at [366, 161] on input "First name" at bounding box center [418, 154] width 267 height 47
type input "[PERSON_NAME]"
click at [641, 156] on input "Last name" at bounding box center [709, 154] width 267 height 47
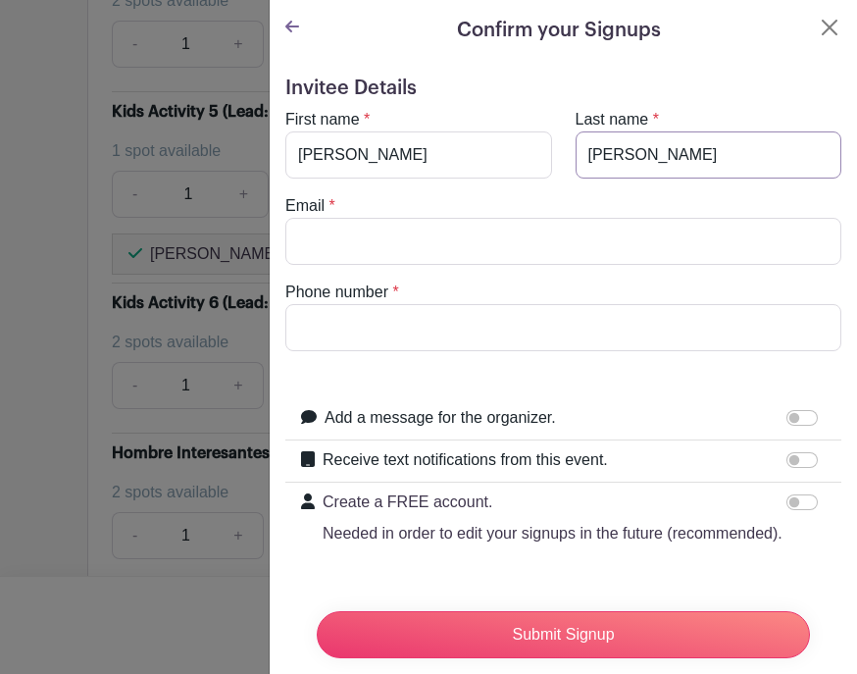
type input "[PERSON_NAME]"
click at [453, 226] on input "Email" at bounding box center [563, 241] width 556 height 47
type input "[EMAIL_ADDRESS][DOMAIN_NAME]"
click at [308, 326] on input "Phone number" at bounding box center [563, 327] width 556 height 47
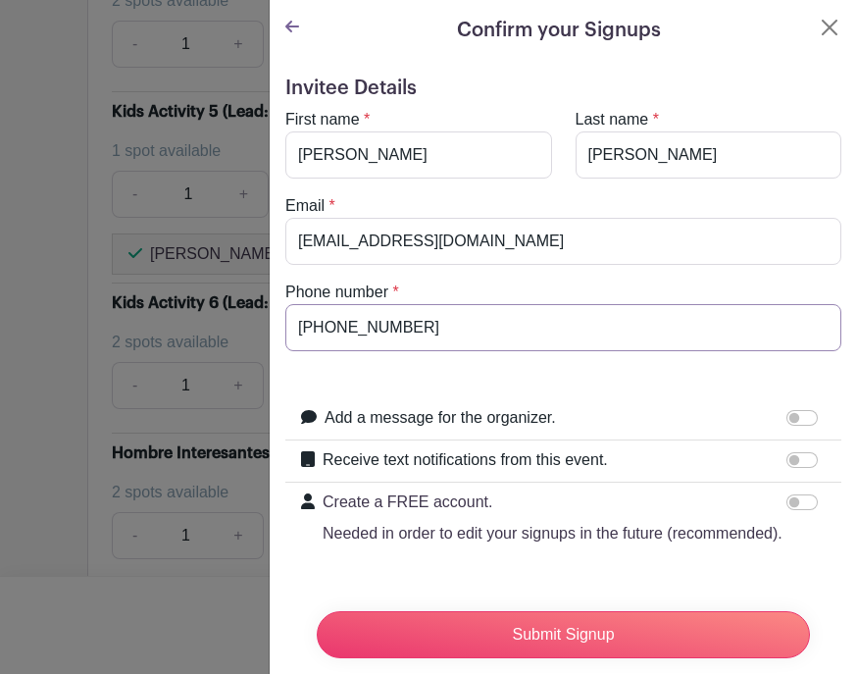
type input "[PHONE_NUMBER]"
click at [801, 458] on input "Receive text notifications from this event." at bounding box center [801, 460] width 31 height 16
checkbox input "true"
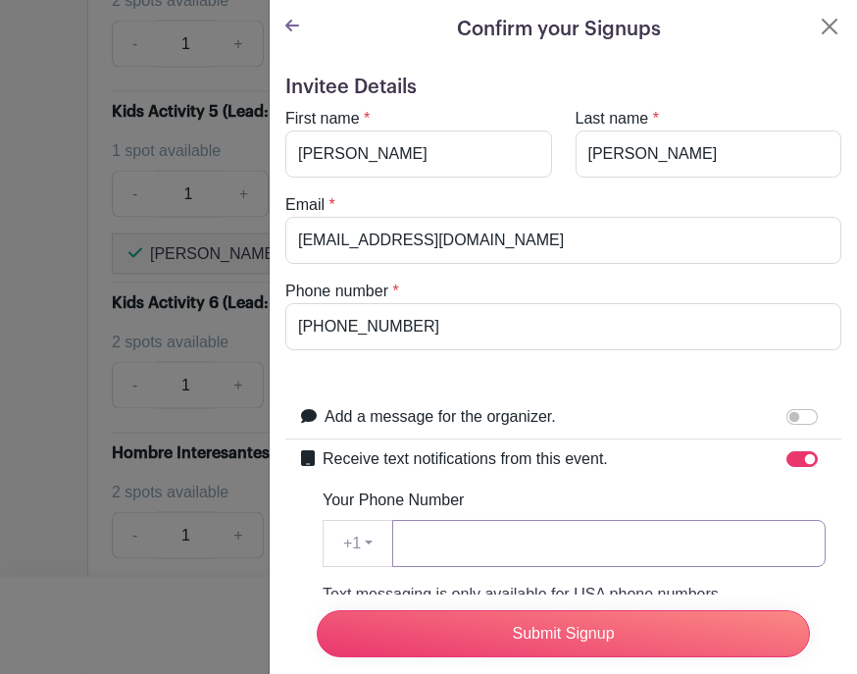
click at [694, 559] on input "Your Phone Number" at bounding box center [608, 544] width 433 height 47
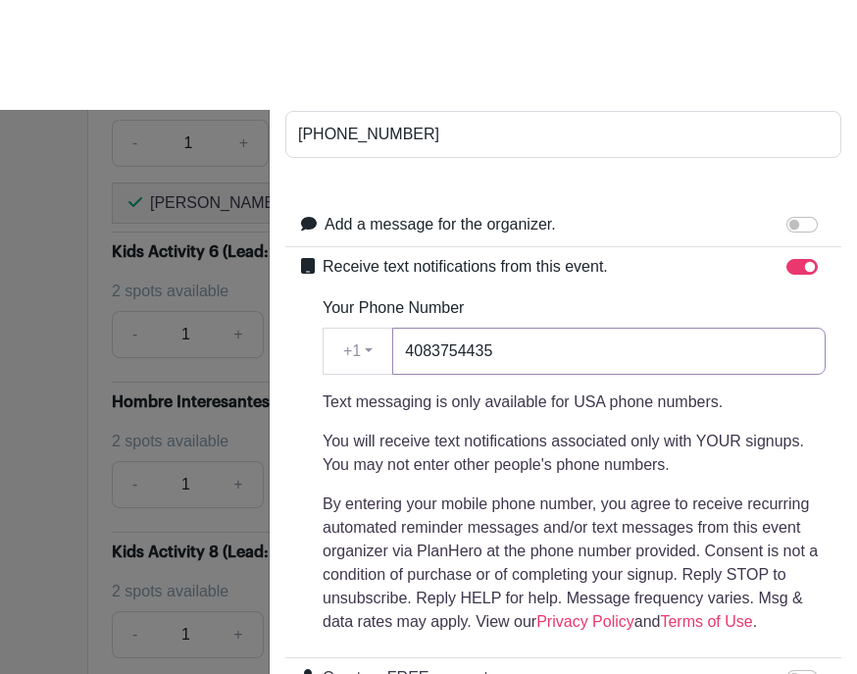
scroll to position [7090, 0]
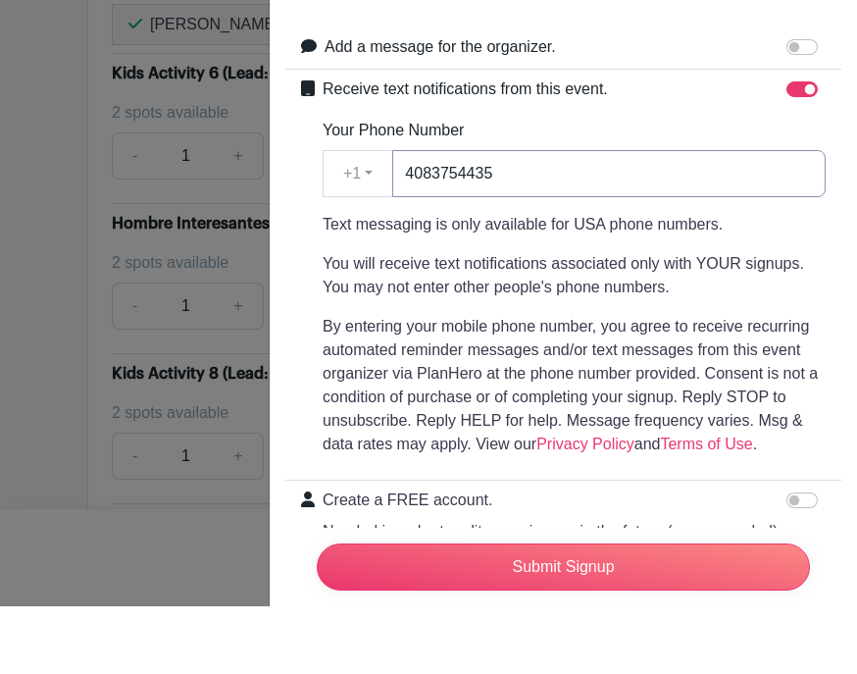
type input "4083754435"
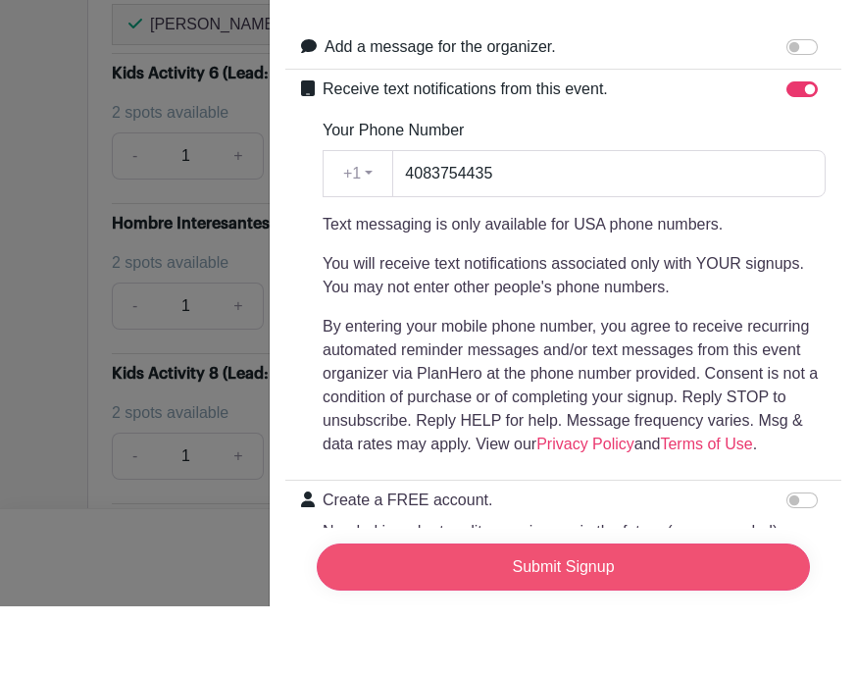
click at [608, 642] on input "Submit Signup" at bounding box center [563, 634] width 493 height 47
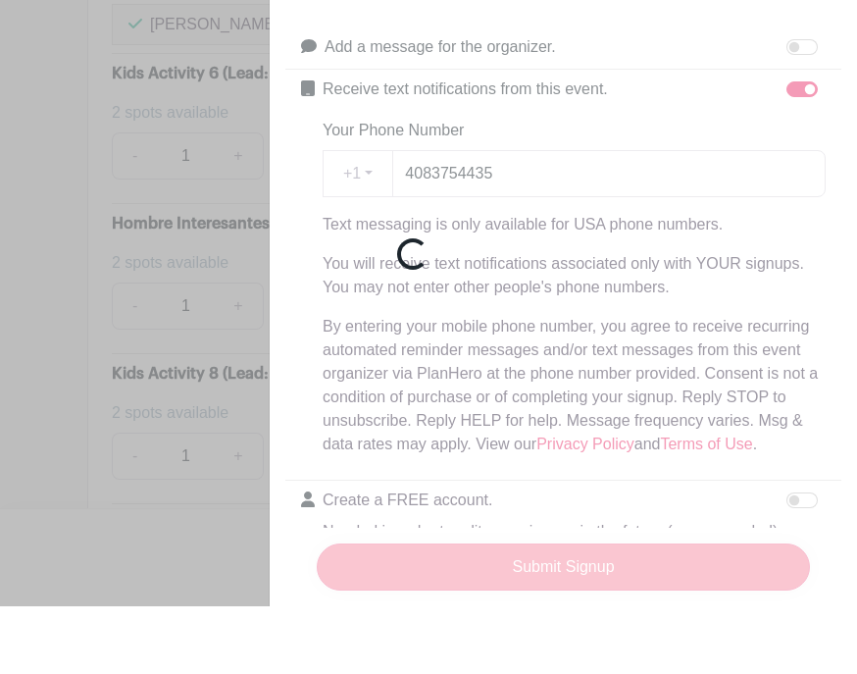
scroll to position [7158, 0]
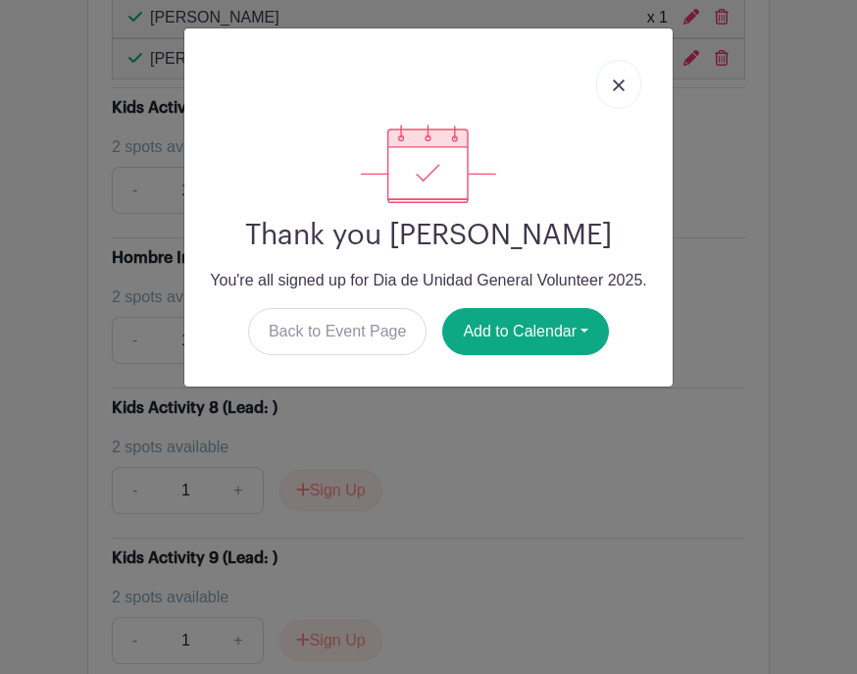
click at [619, 81] on img at bounding box center [619, 85] width 12 height 12
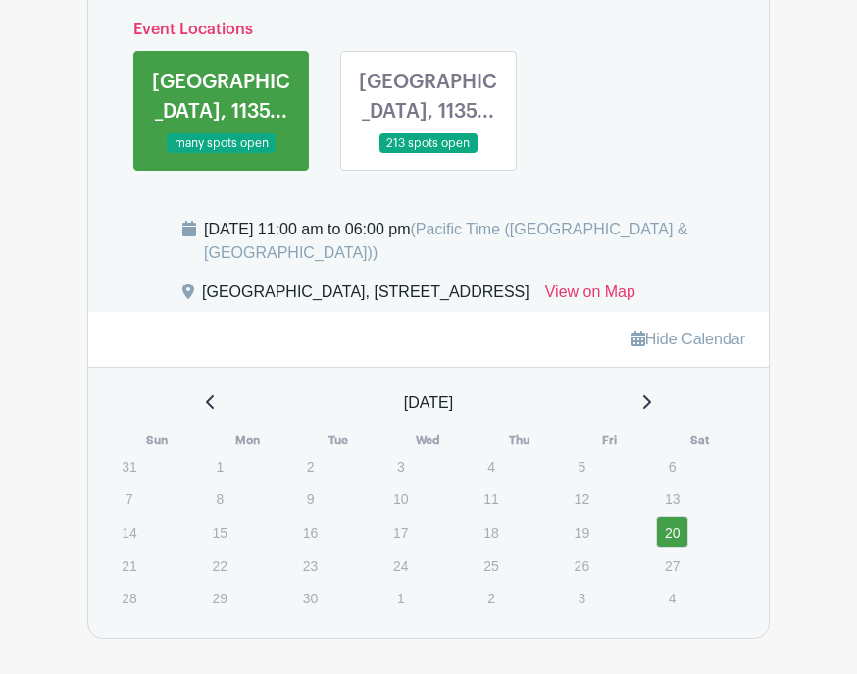
scroll to position [1392, 0]
